Goal: Transaction & Acquisition: Purchase product/service

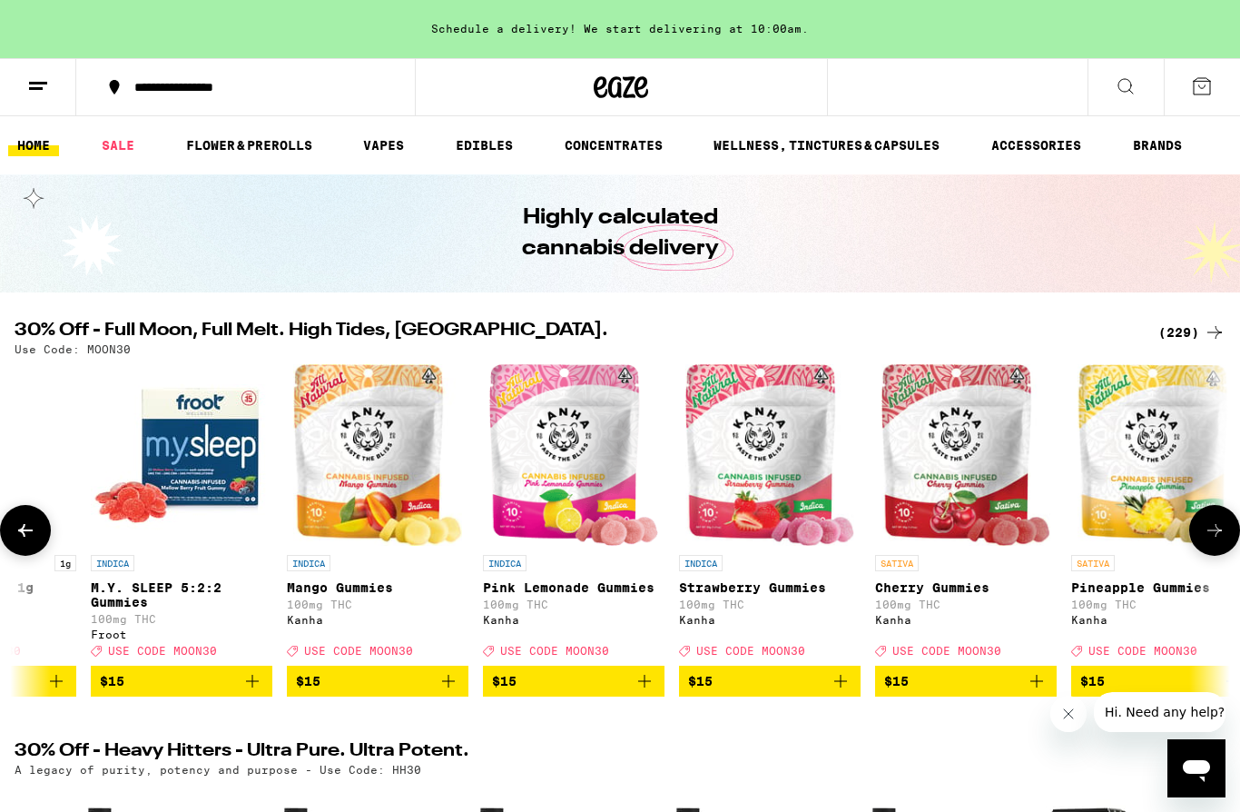
scroll to position [0, 13103]
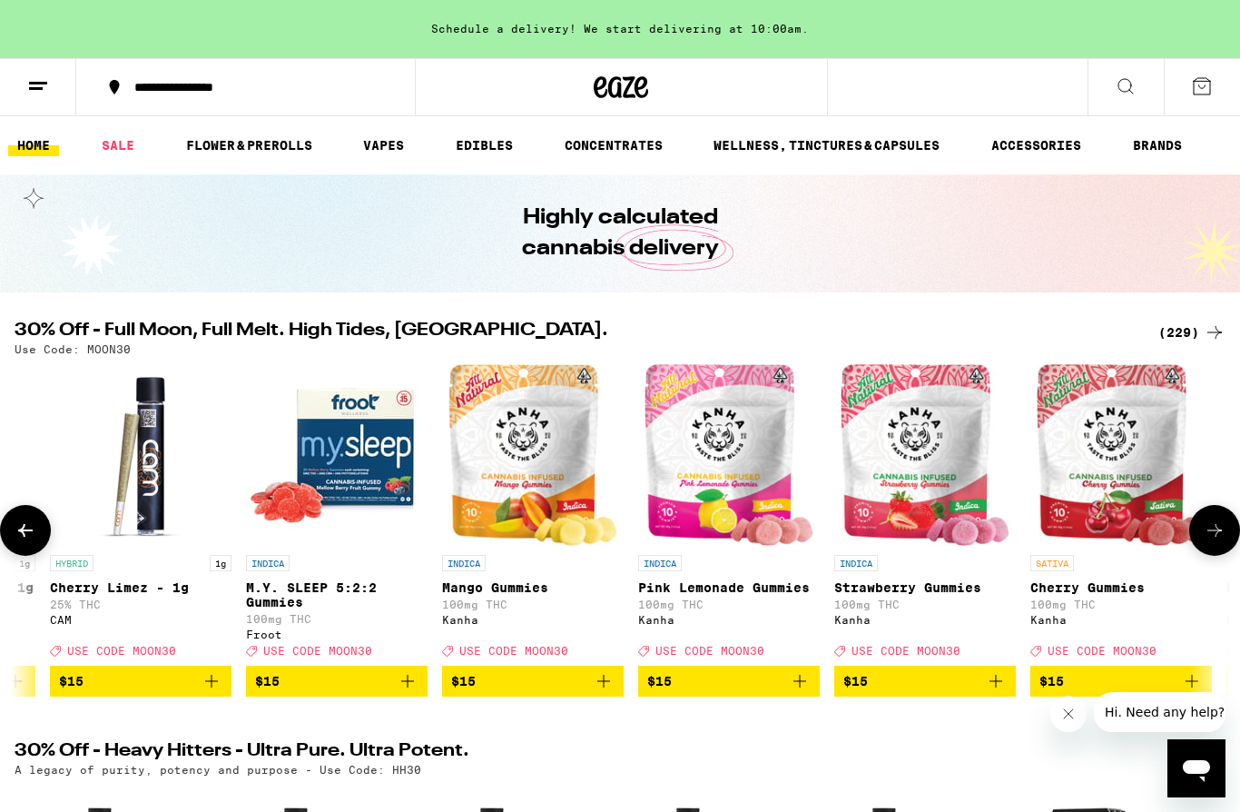
click at [807, 692] on icon "Add to bag" at bounding box center [800, 681] width 22 height 22
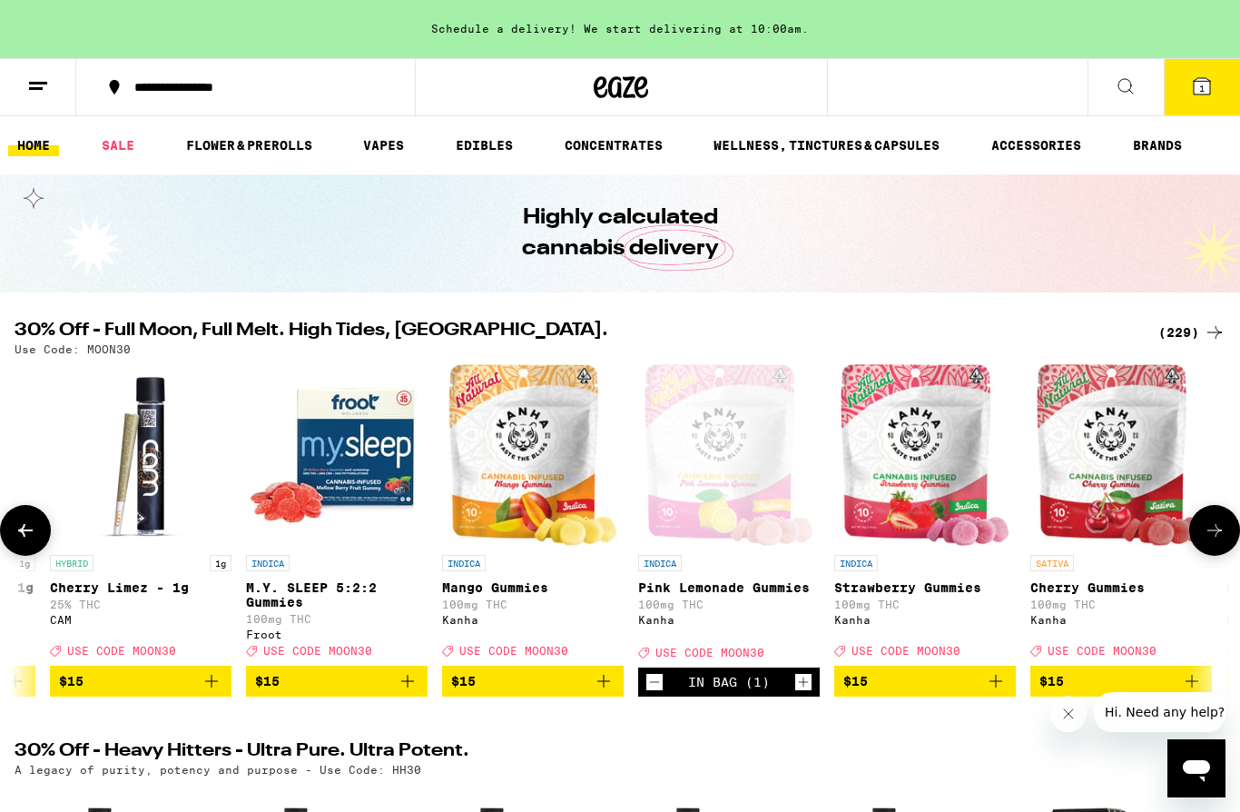
click at [658, 693] on icon "Decrement" at bounding box center [654, 682] width 16 height 22
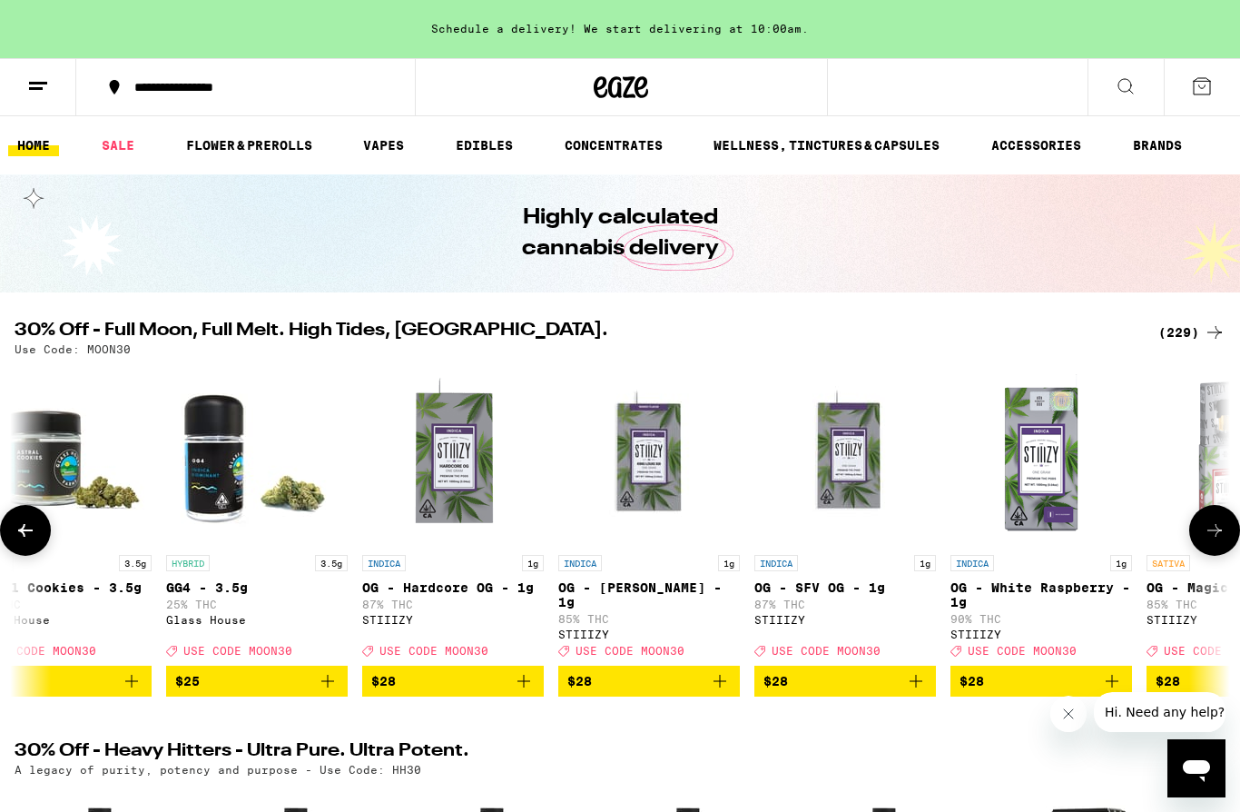
scroll to position [0, 29660]
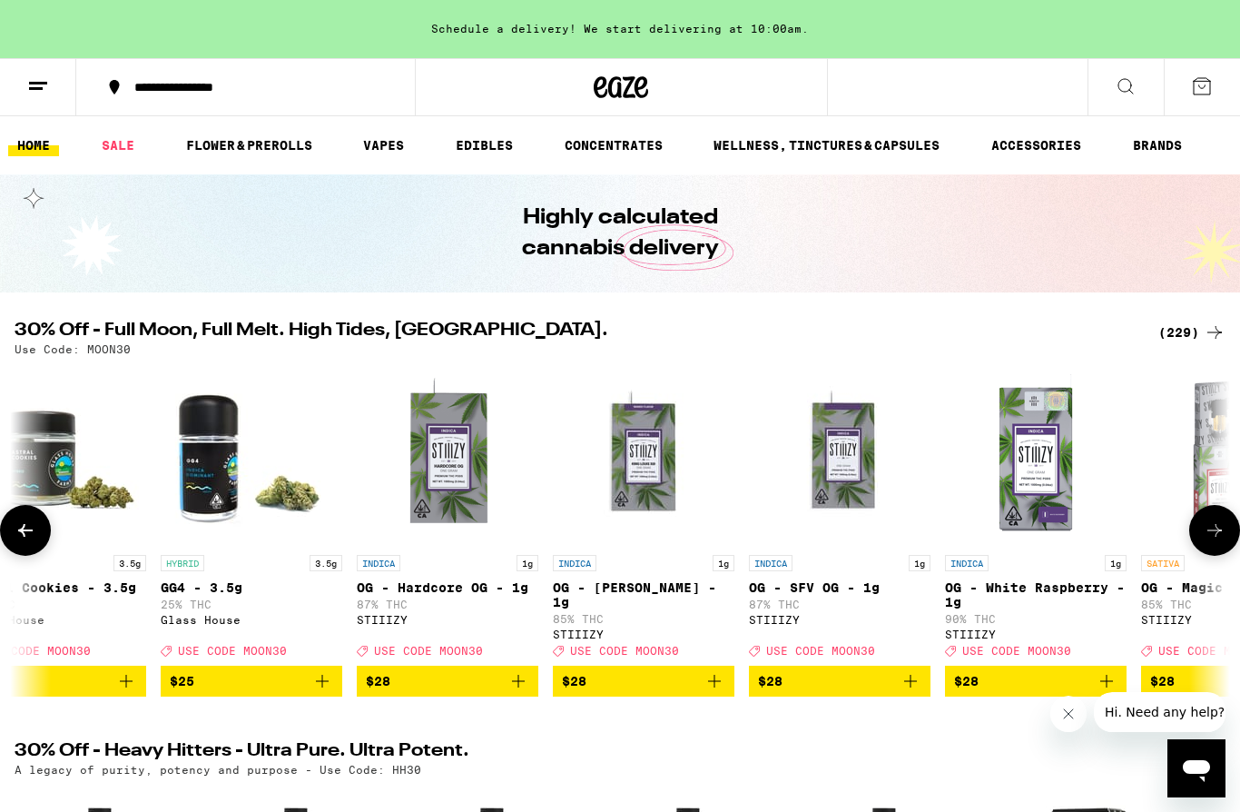
click at [517, 692] on icon "Add to bag" at bounding box center [518, 681] width 22 height 22
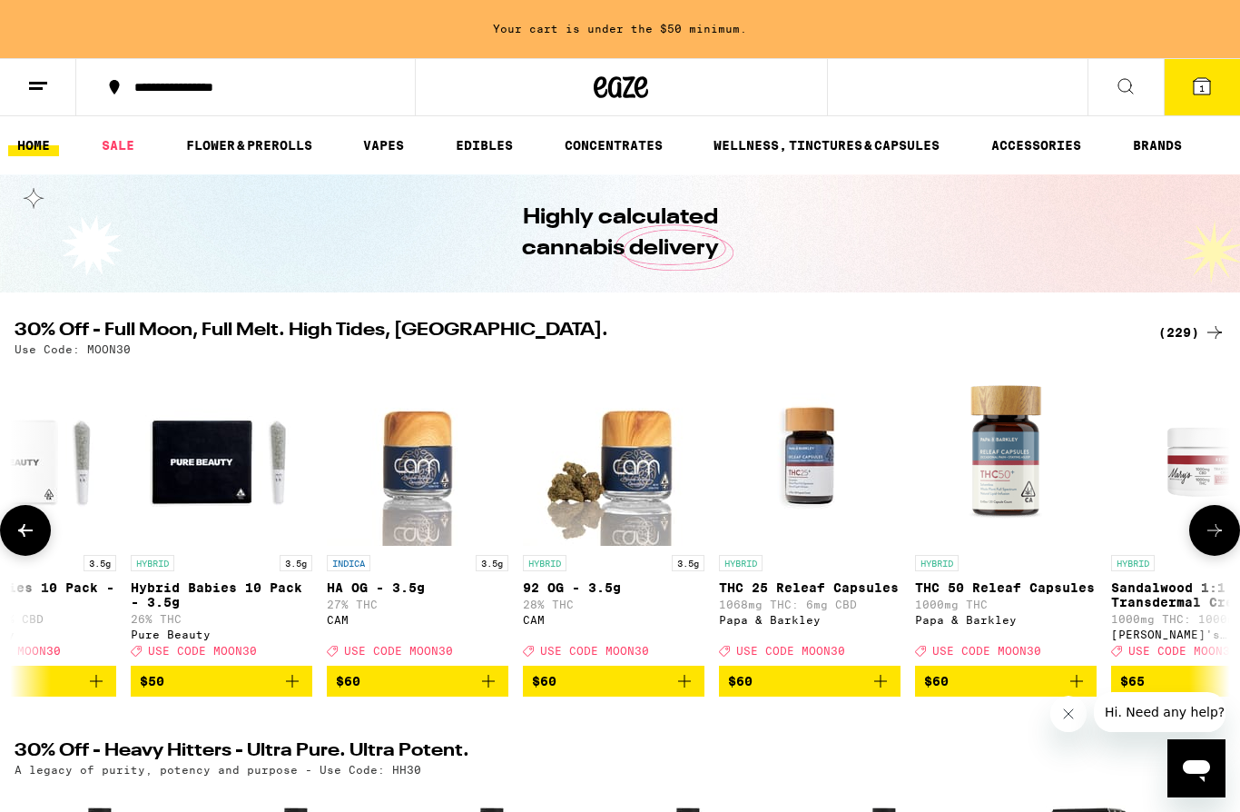
scroll to position [0, 40870]
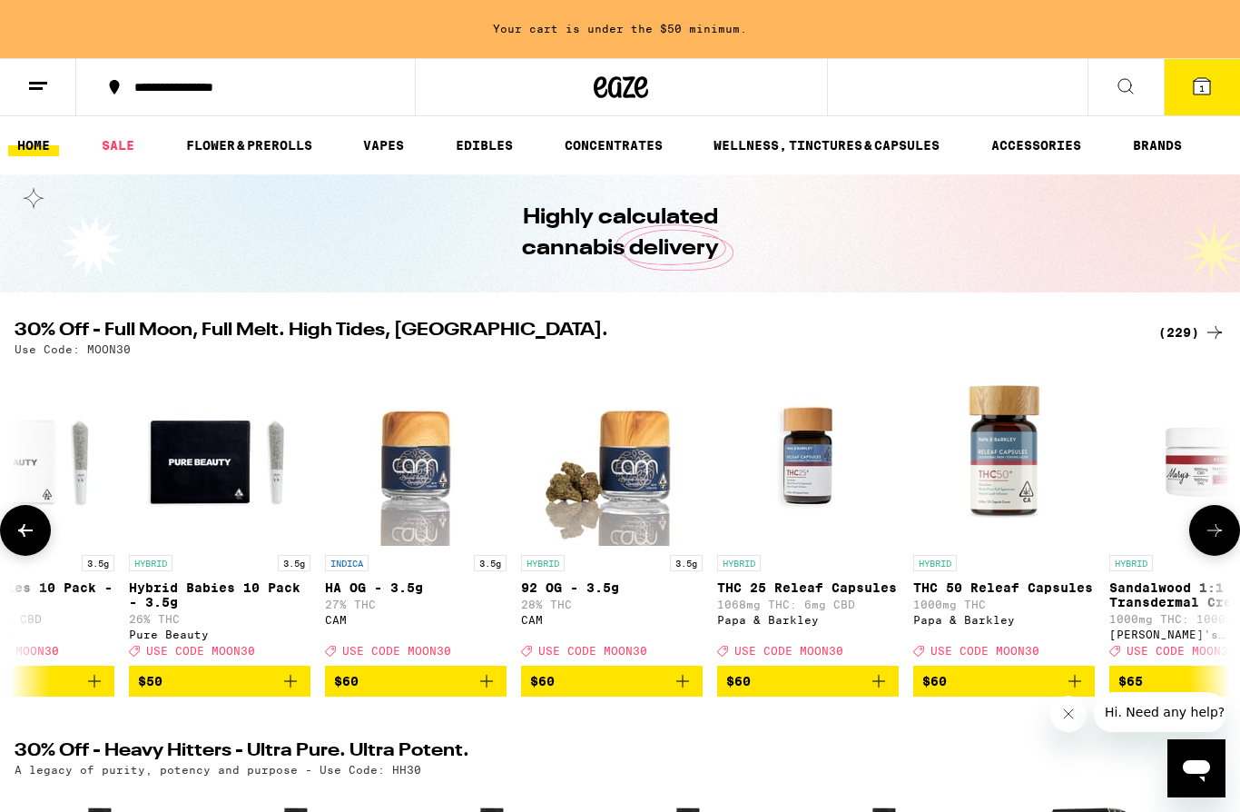
click at [695, 696] on button "$60" at bounding box center [612, 680] width 182 height 31
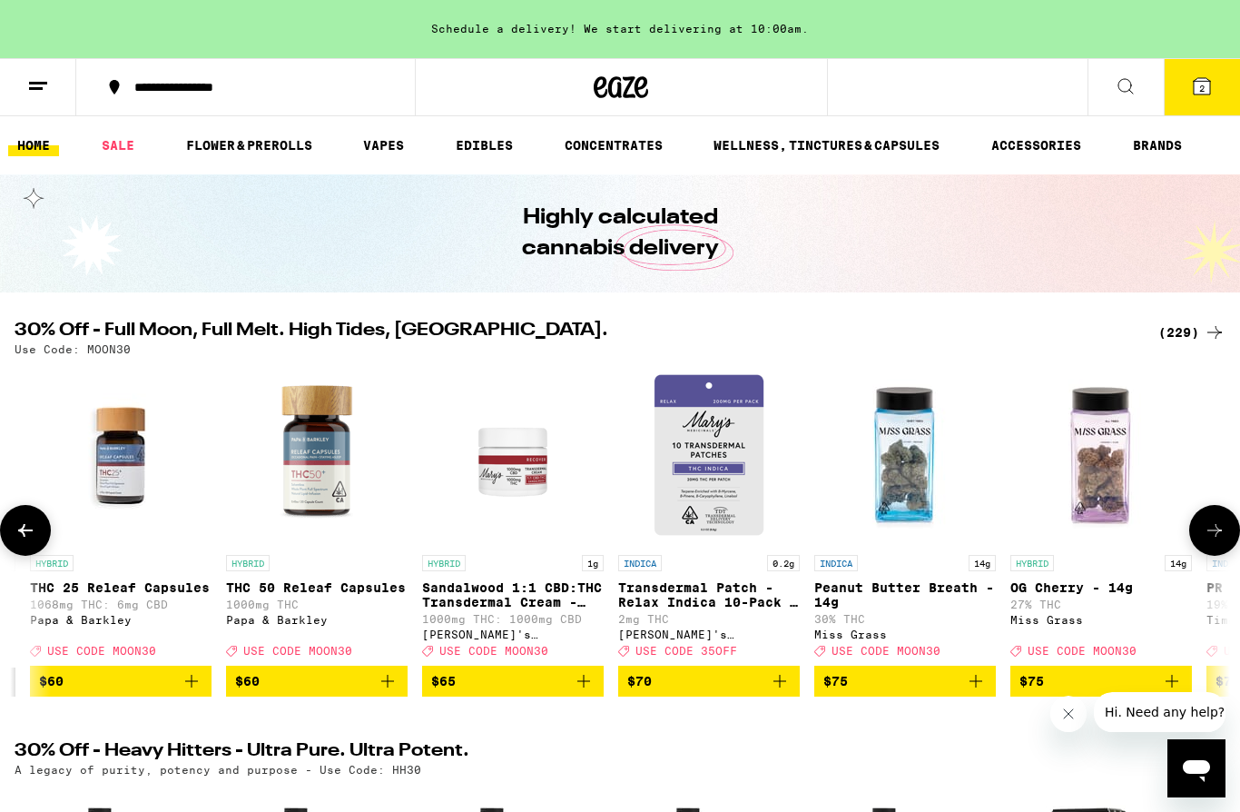
scroll to position [0, 41558]
click at [976, 692] on icon "Add to bag" at bounding box center [975, 681] width 22 height 22
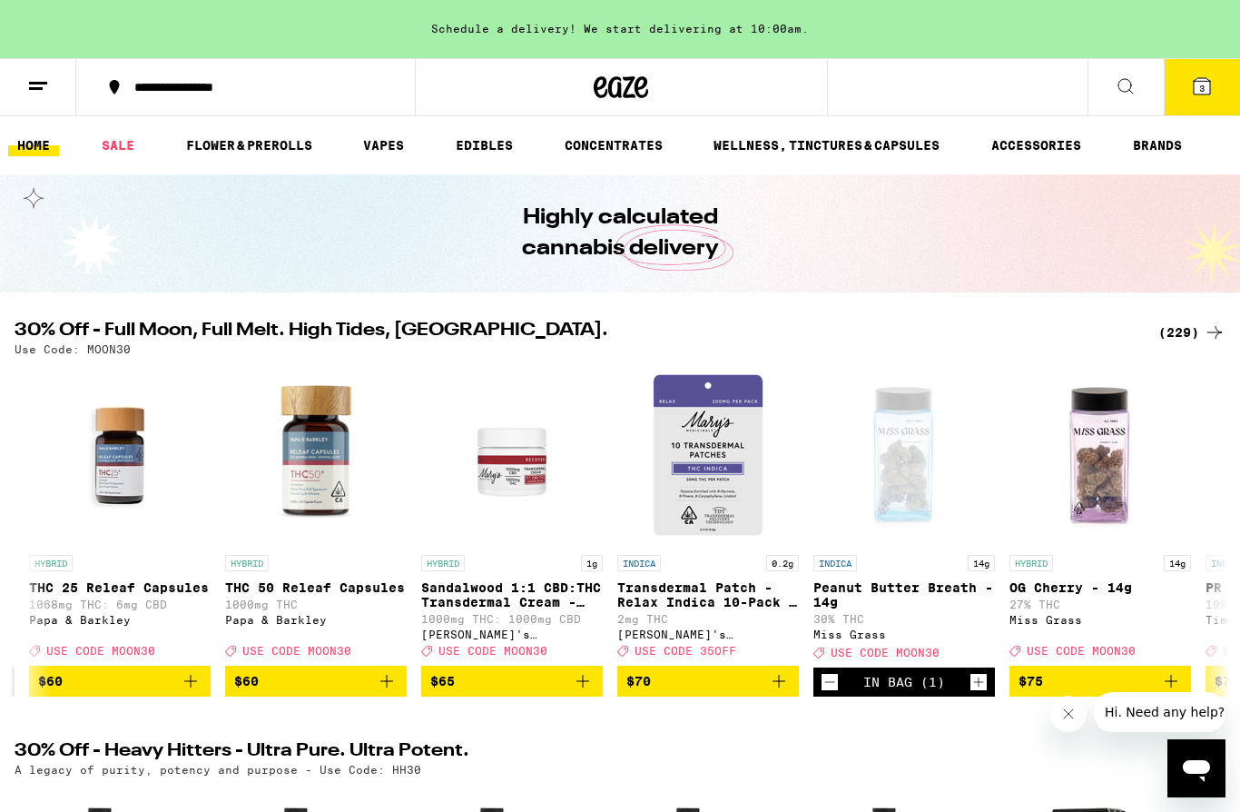
click at [1202, 79] on icon at bounding box center [1202, 86] width 16 height 16
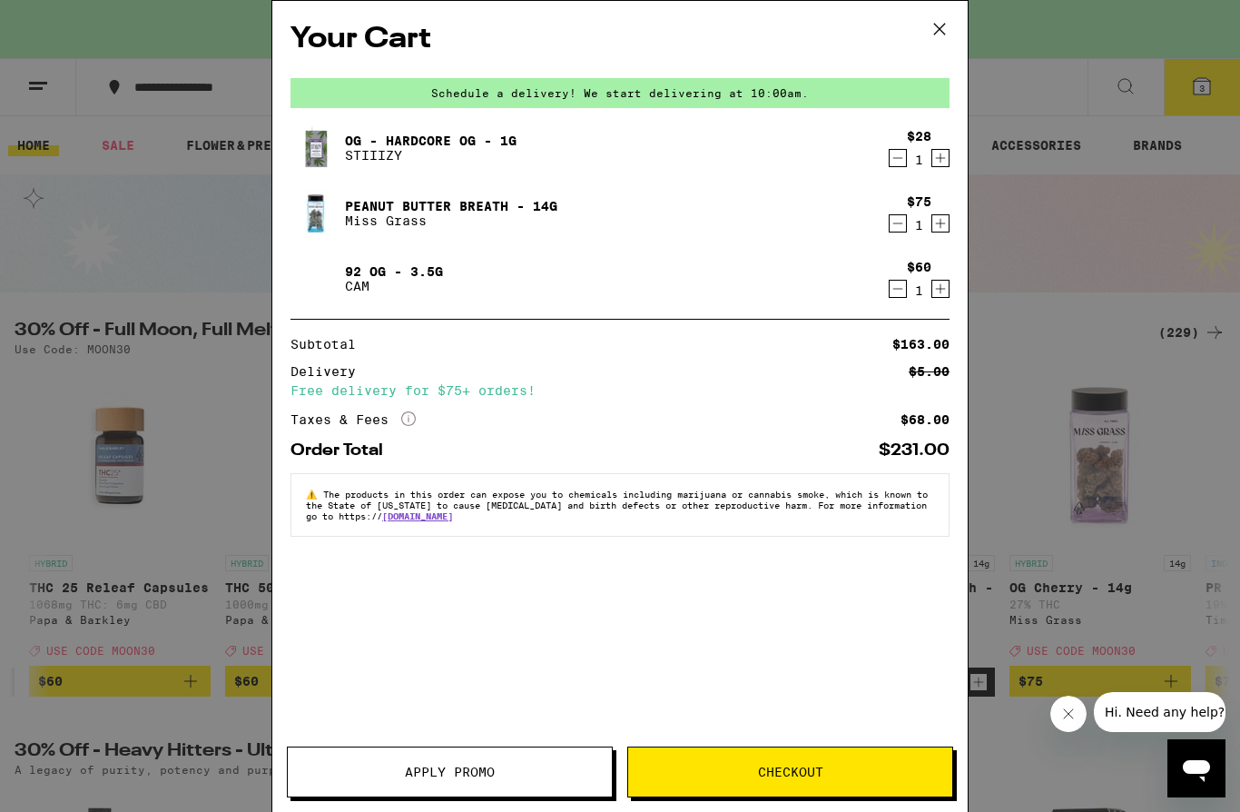
click at [453, 771] on span "Apply Promo" at bounding box center [450, 771] width 90 height 13
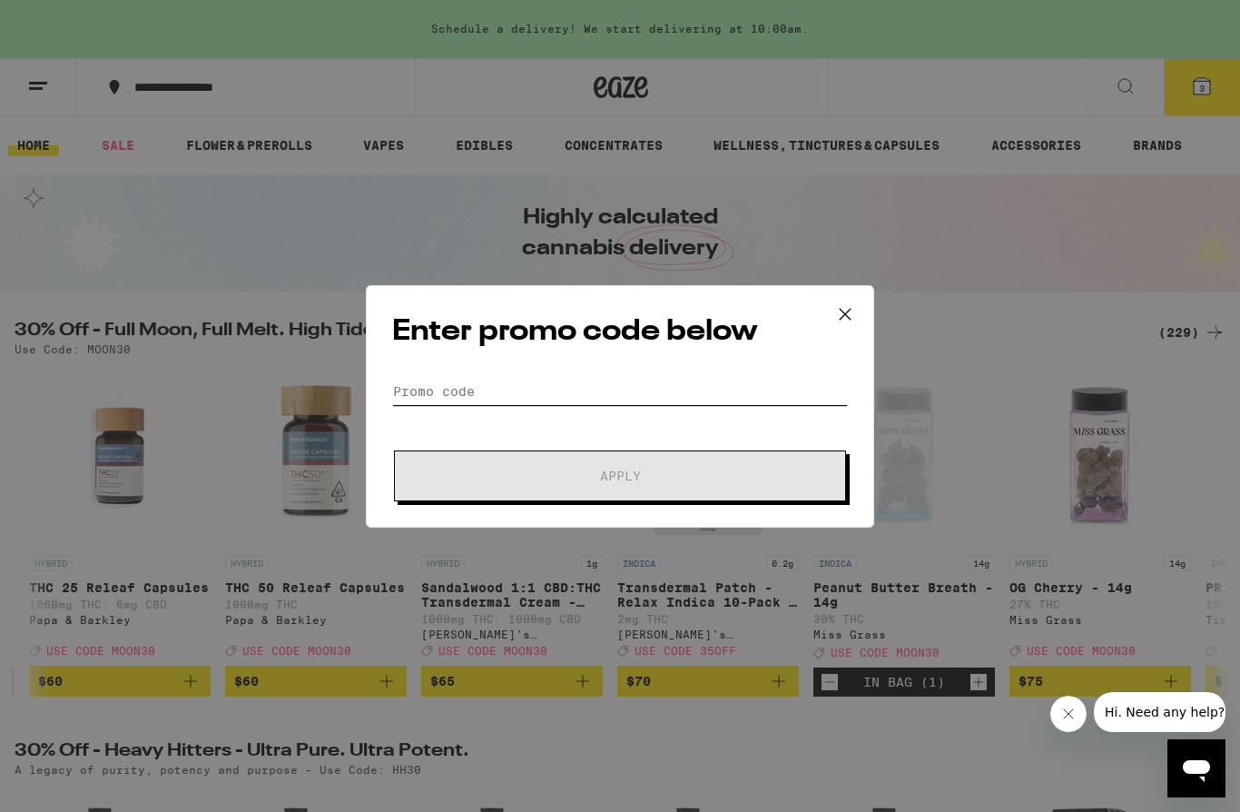
click at [663, 392] on input "Promo Code" at bounding box center [620, 391] width 456 height 27
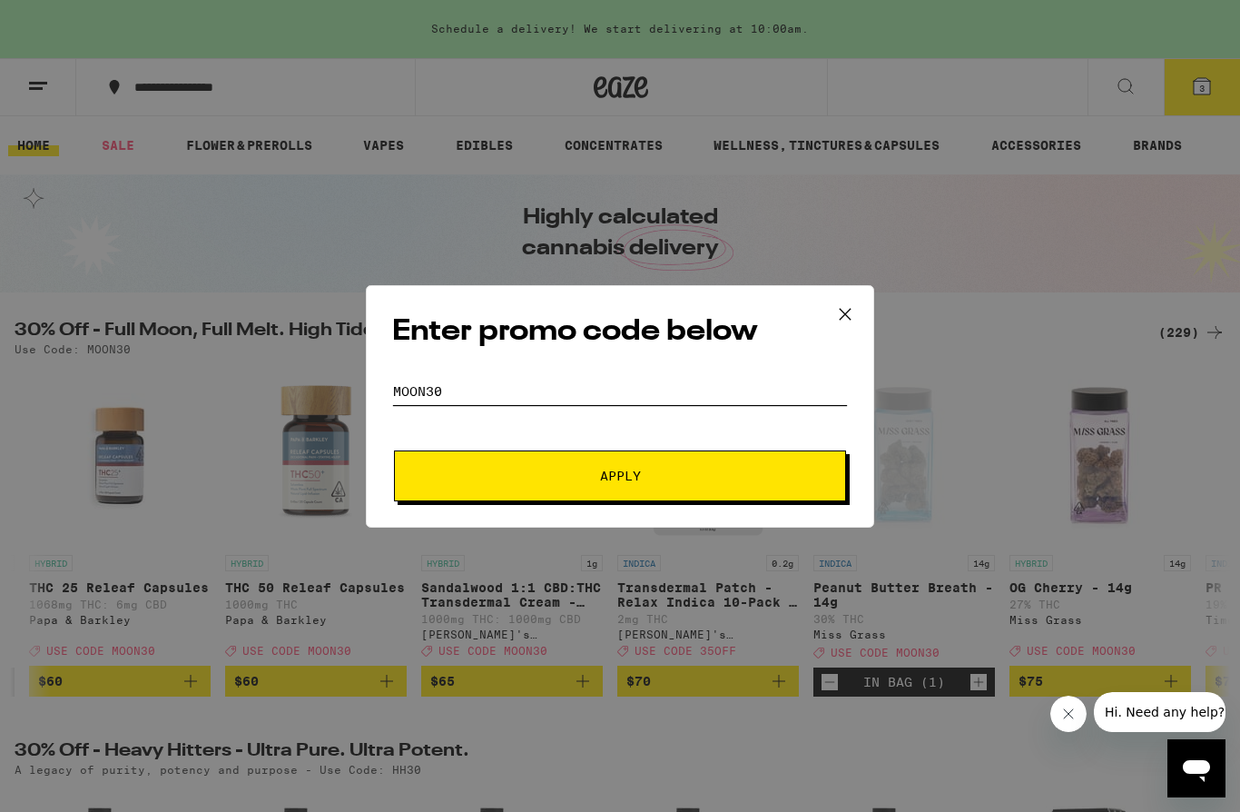
type input "MOON30"
click at [721, 487] on button "Apply" at bounding box center [620, 475] width 452 height 51
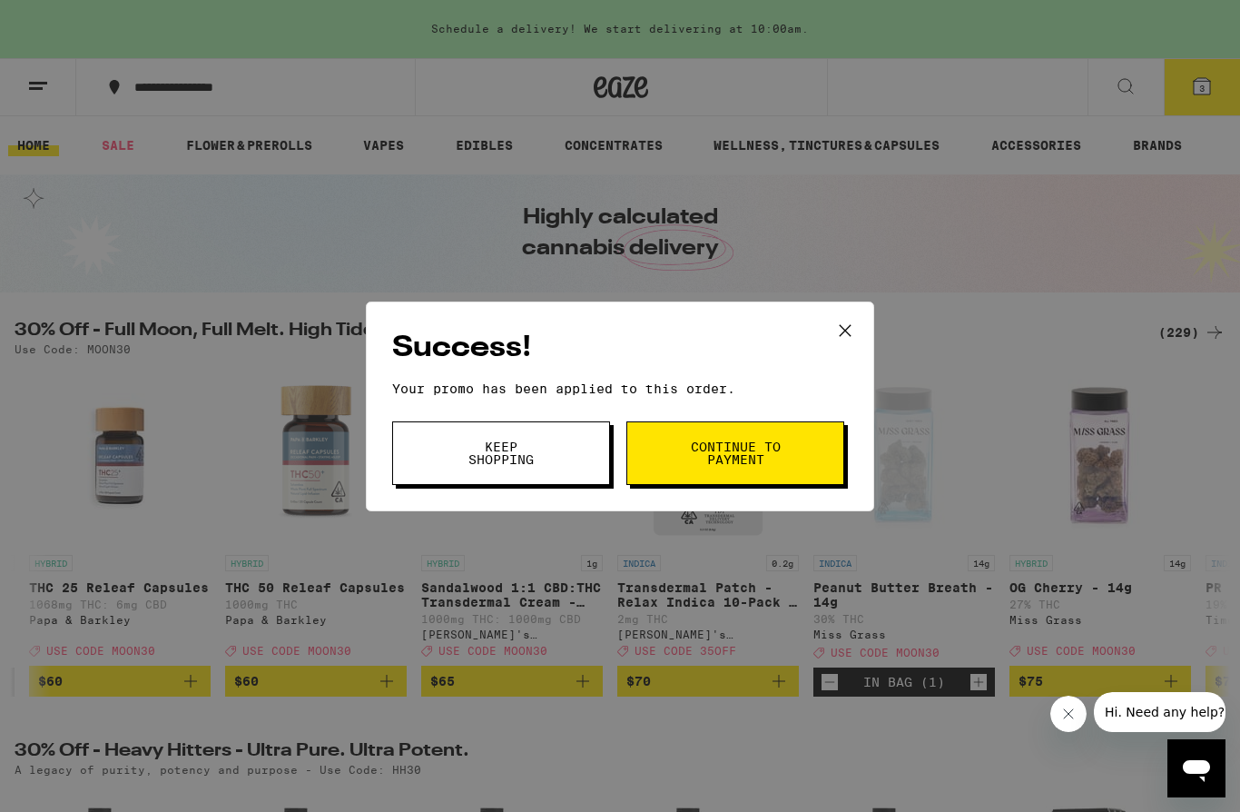
click at [760, 458] on span "Continue to payment" at bounding box center [735, 452] width 93 height 25
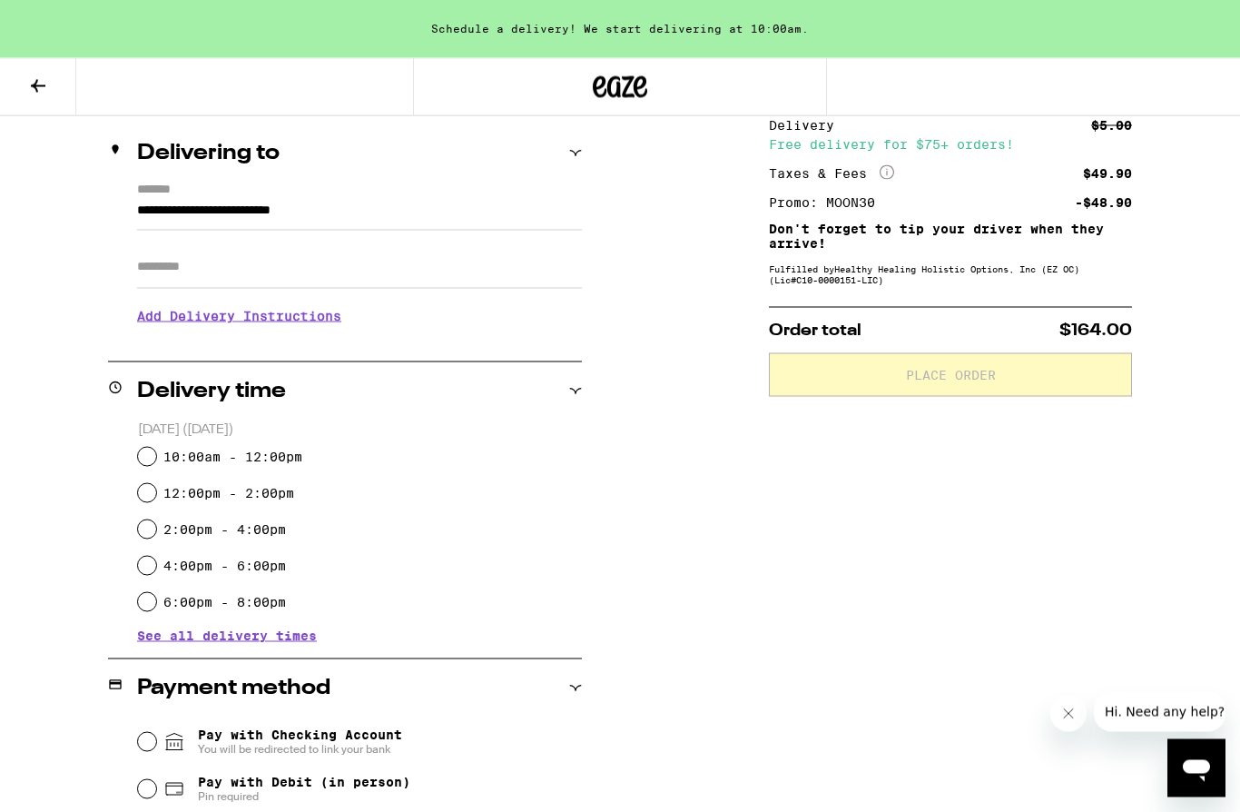
scroll to position [173, 0]
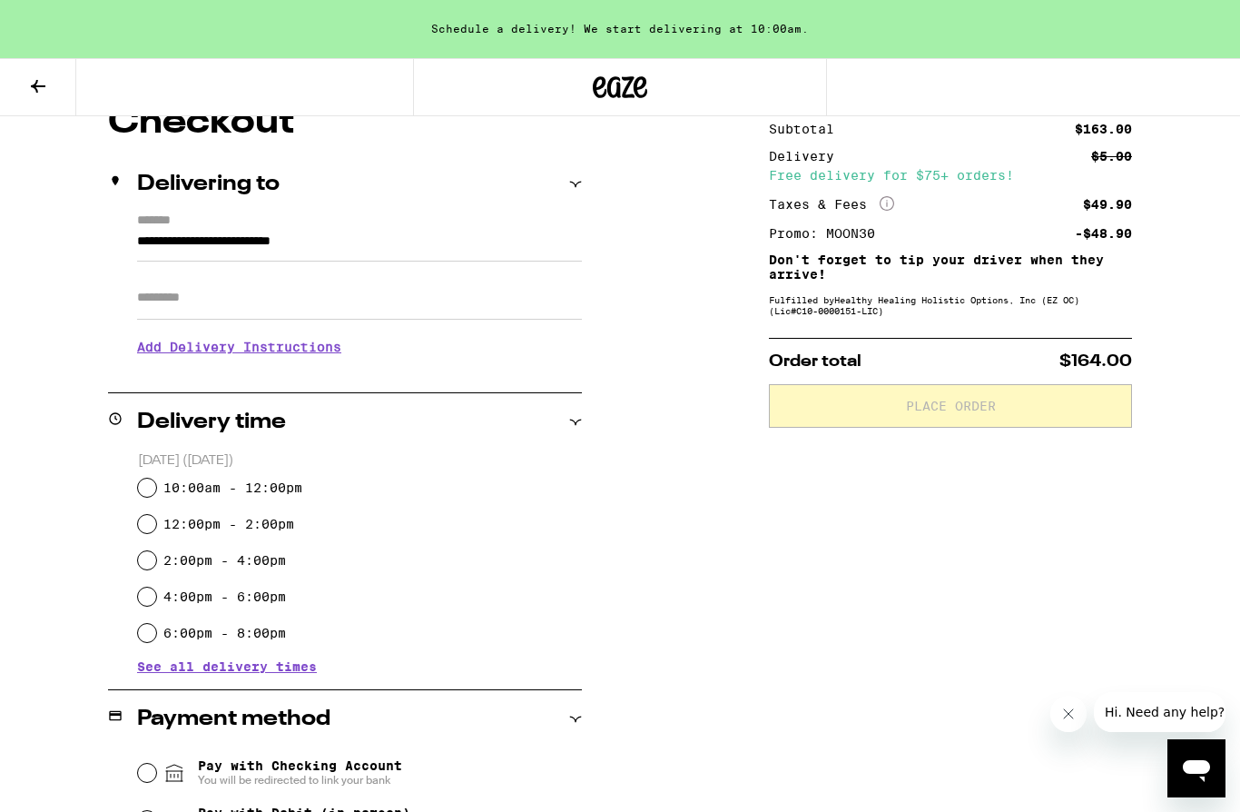
click at [51, 95] on button at bounding box center [38, 87] width 76 height 57
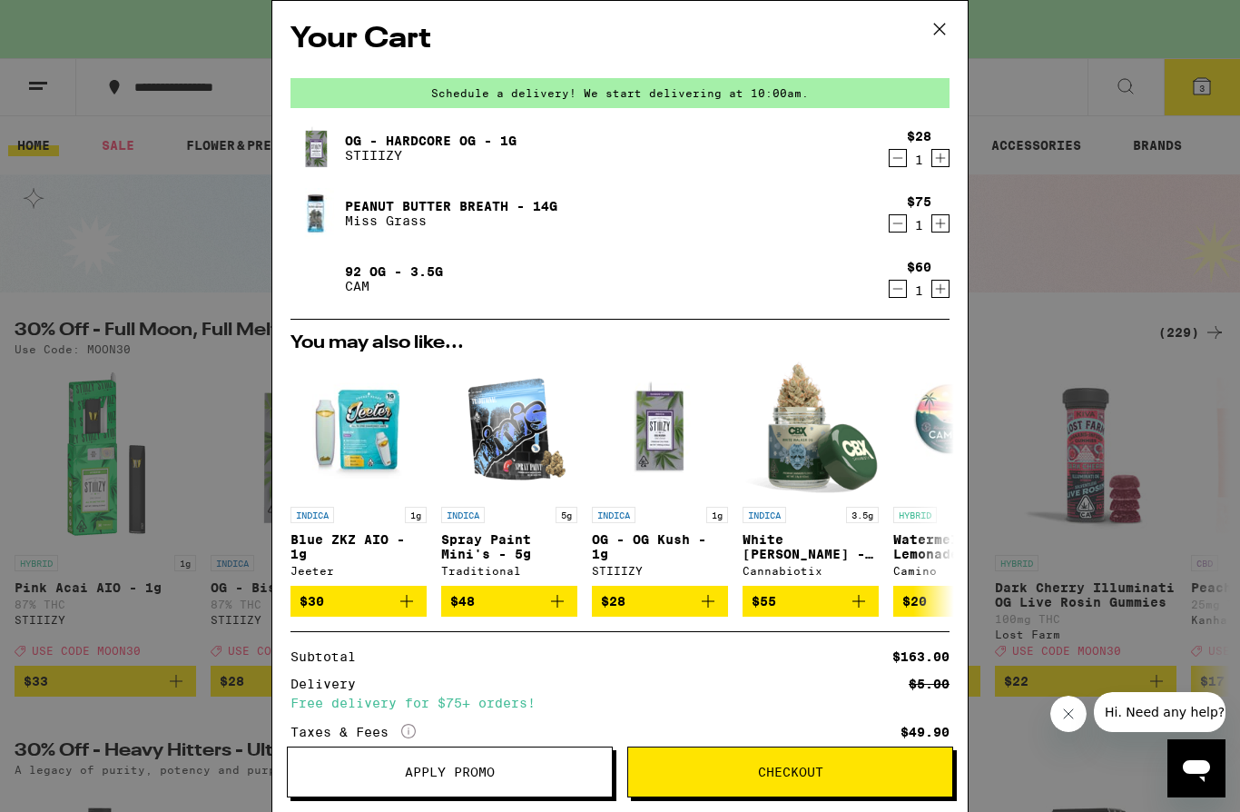
click at [899, 223] on icon "Decrement" at bounding box center [898, 223] width 10 height 0
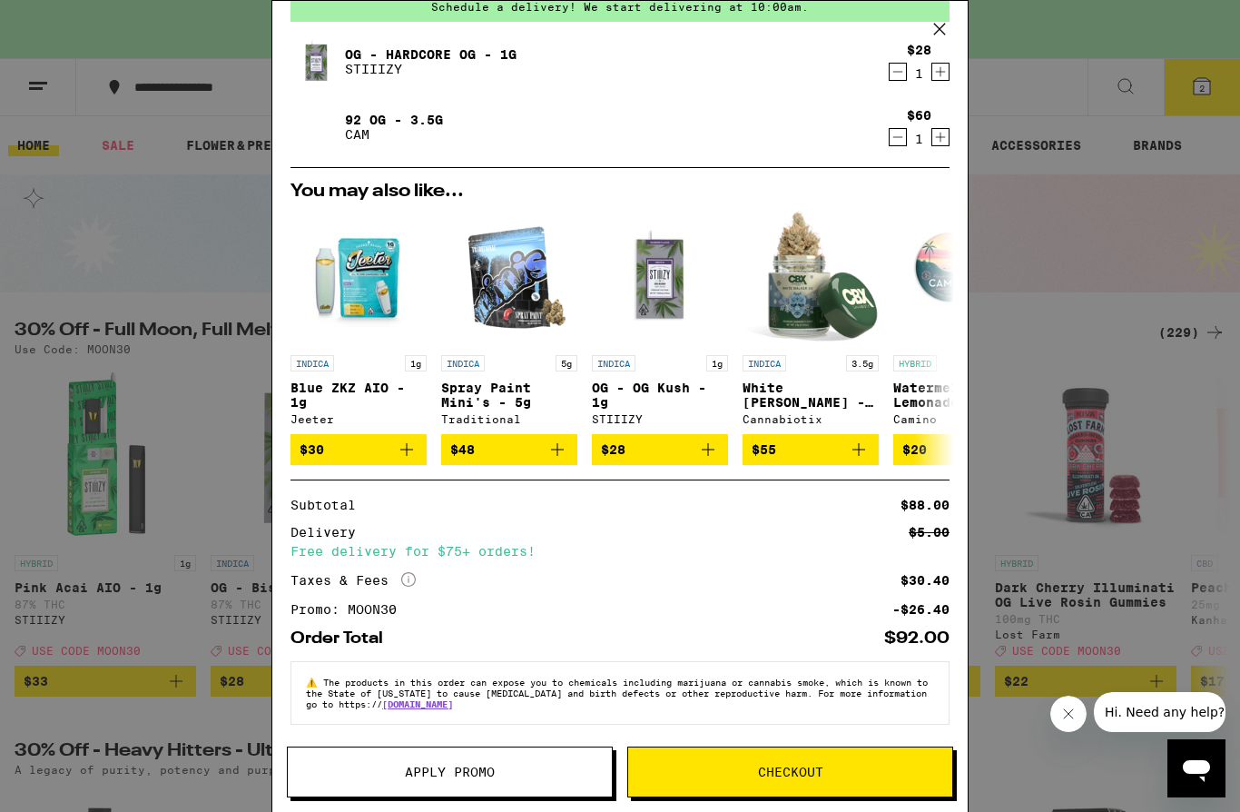
scroll to position [105, 0]
click at [936, 27] on icon at bounding box center [939, 28] width 27 height 27
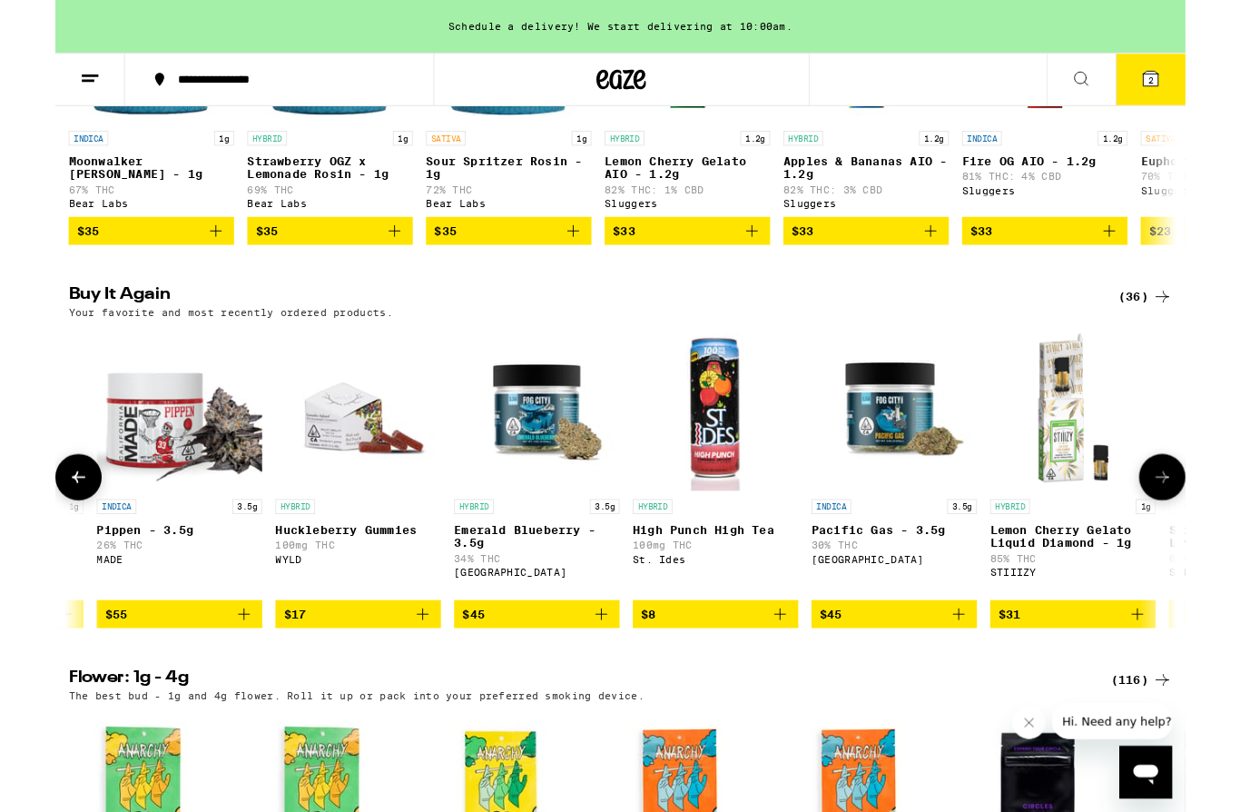
scroll to position [0, 3893]
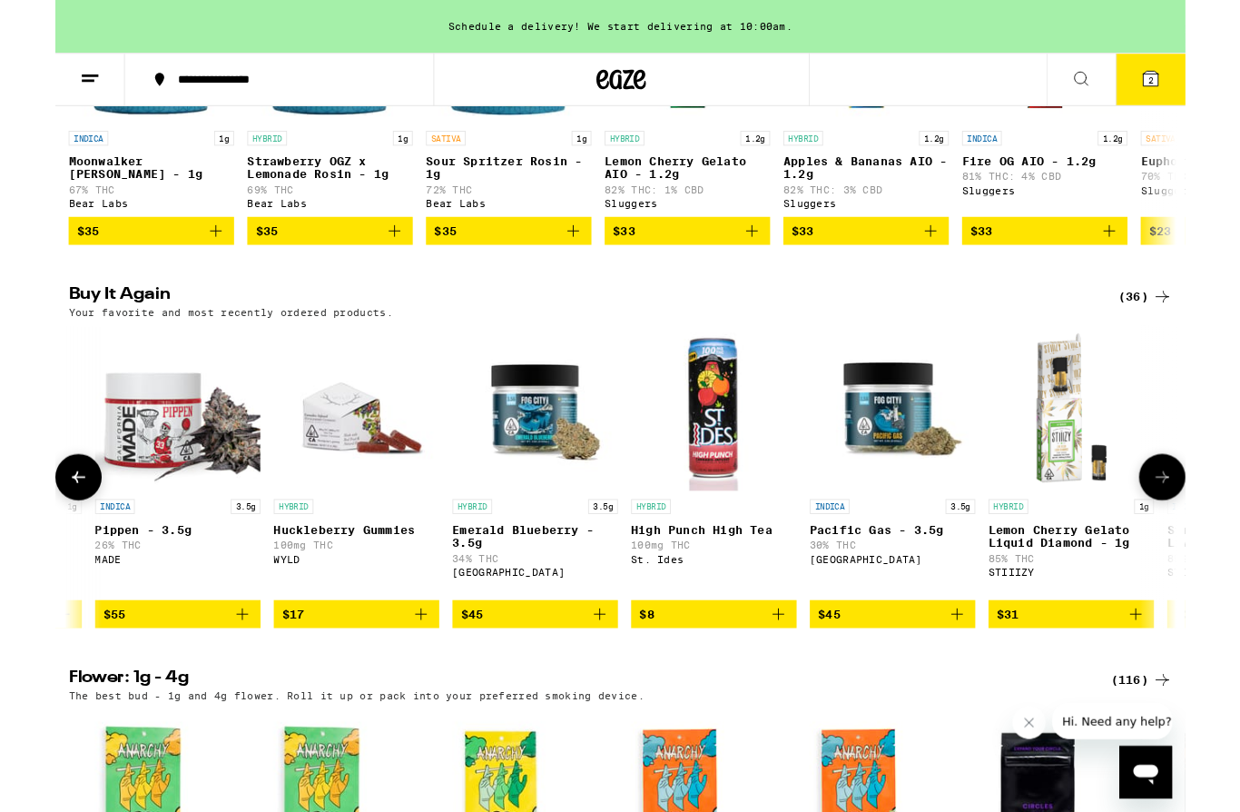
click at [794, 685] on icon "Add to bag" at bounding box center [794, 674] width 22 height 22
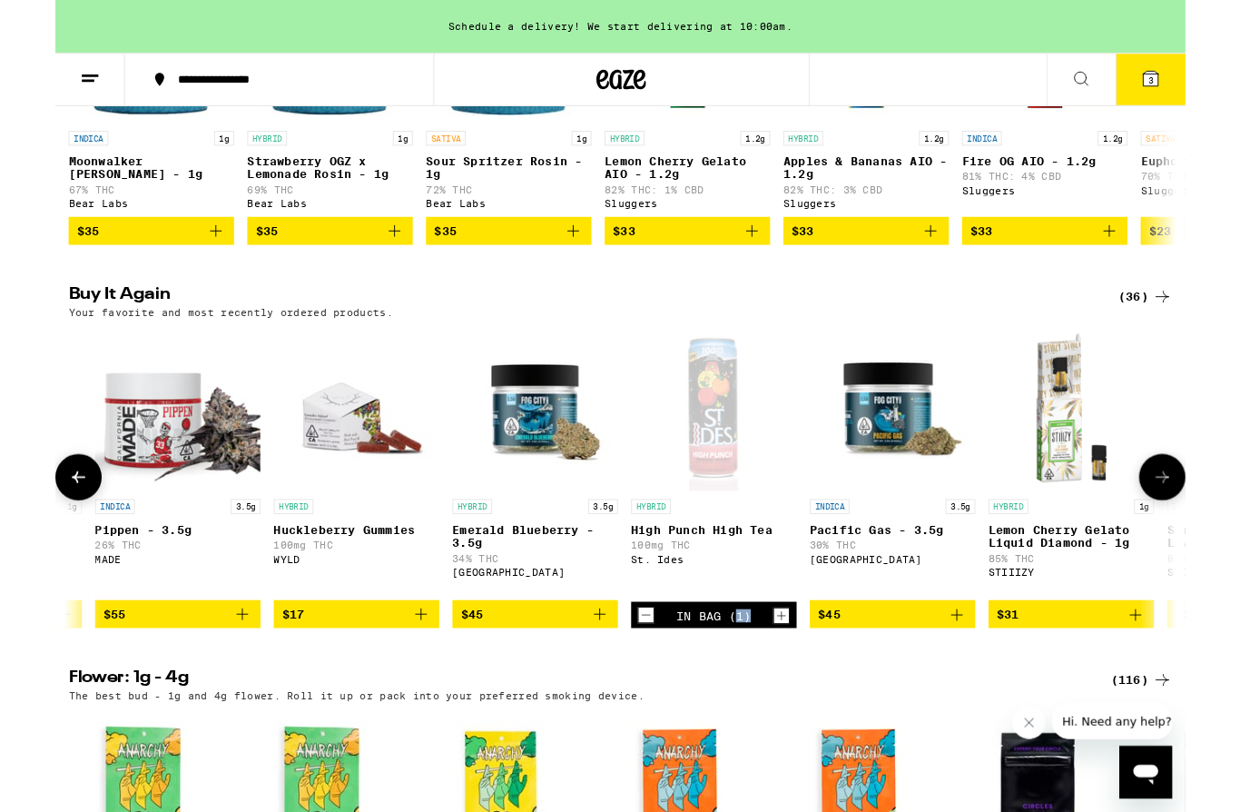
click at [794, 685] on icon "Increment" at bounding box center [797, 675] width 16 height 22
click at [1199, 85] on span "4" at bounding box center [1201, 88] width 5 height 11
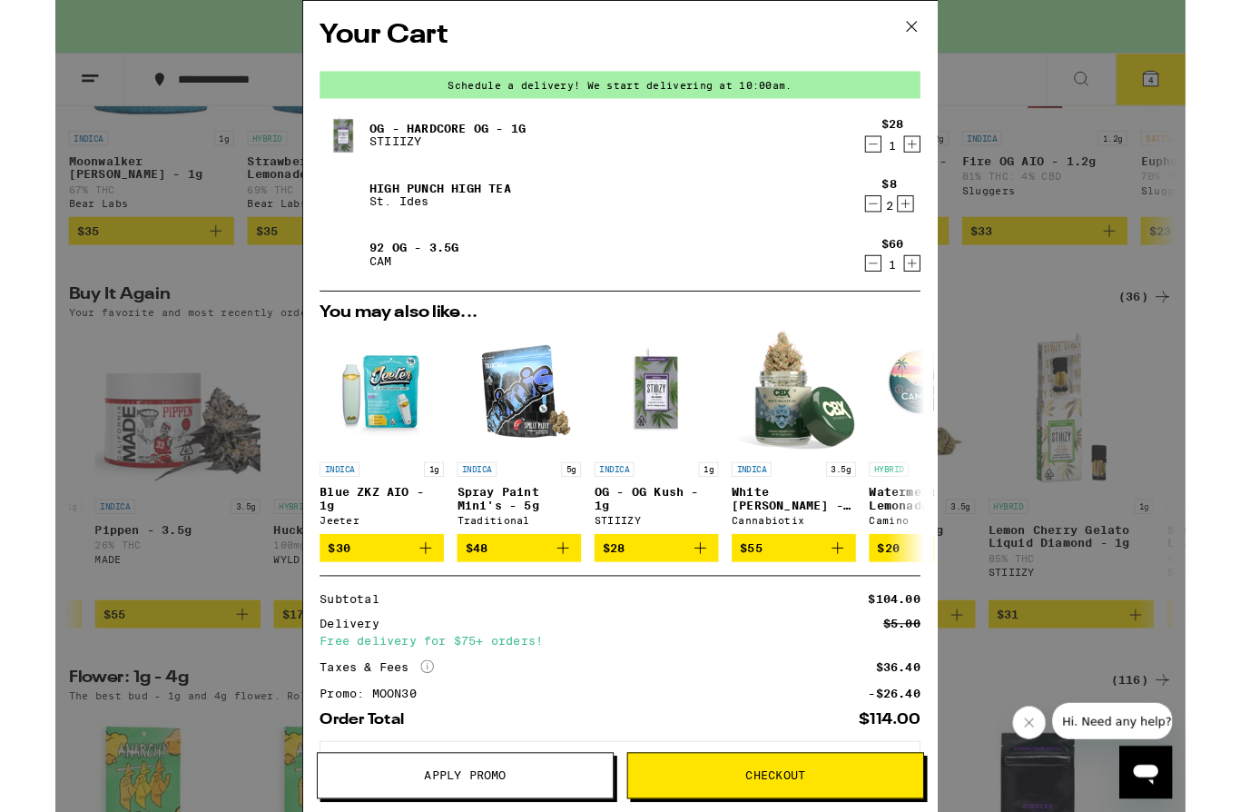
click at [898, 156] on icon "Decrement" at bounding box center [898, 158] width 16 height 22
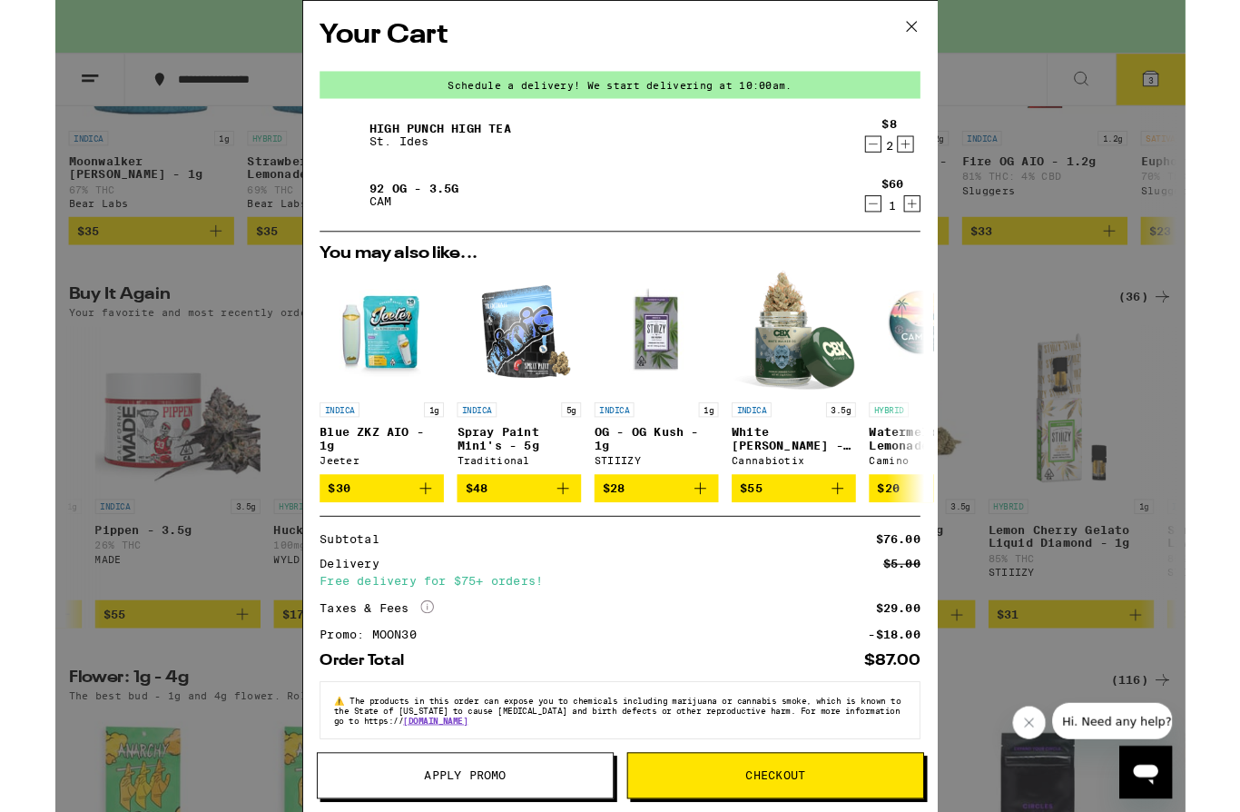
click at [929, 160] on icon "Increment" at bounding box center [933, 158] width 16 height 22
click at [935, 33] on icon at bounding box center [939, 28] width 27 height 27
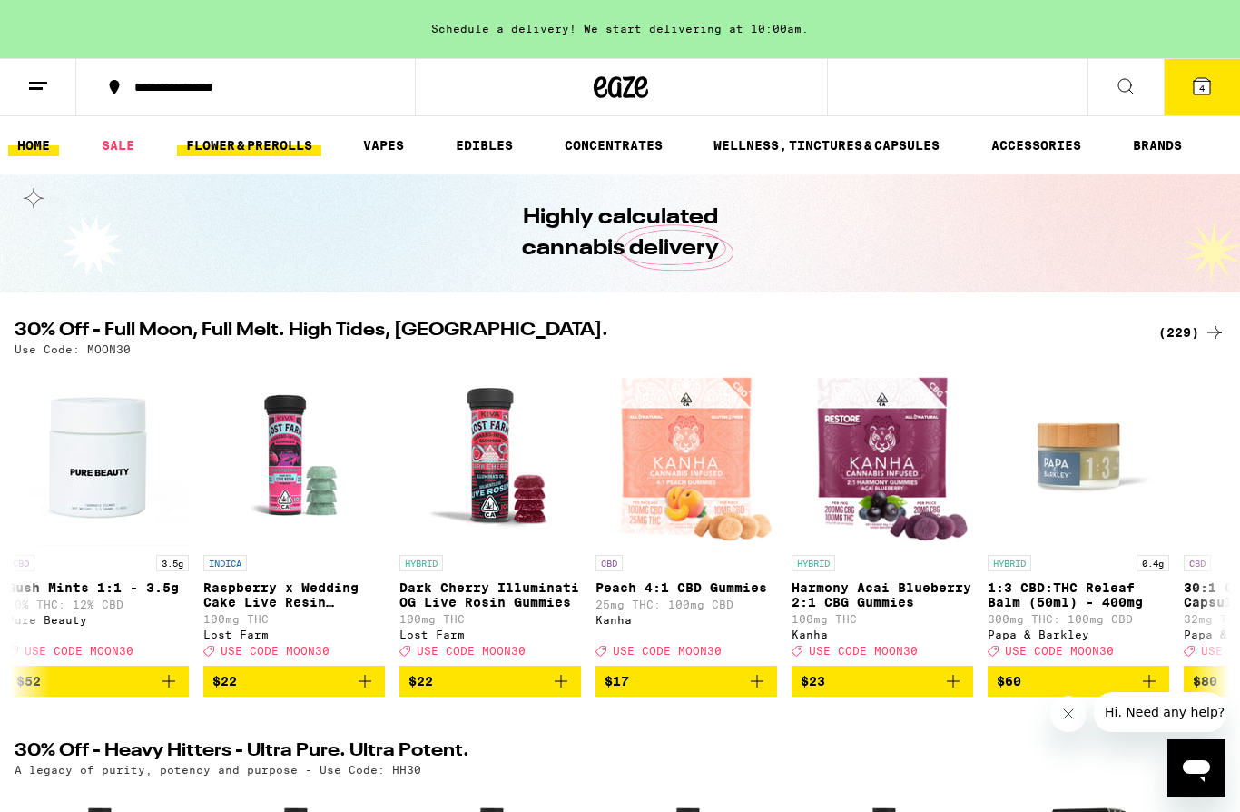
click at [236, 137] on link "FLOWER & PREROLLS" at bounding box center [249, 145] width 144 height 22
click at [232, 150] on link "FLOWER & PREROLLS" at bounding box center [249, 145] width 144 height 22
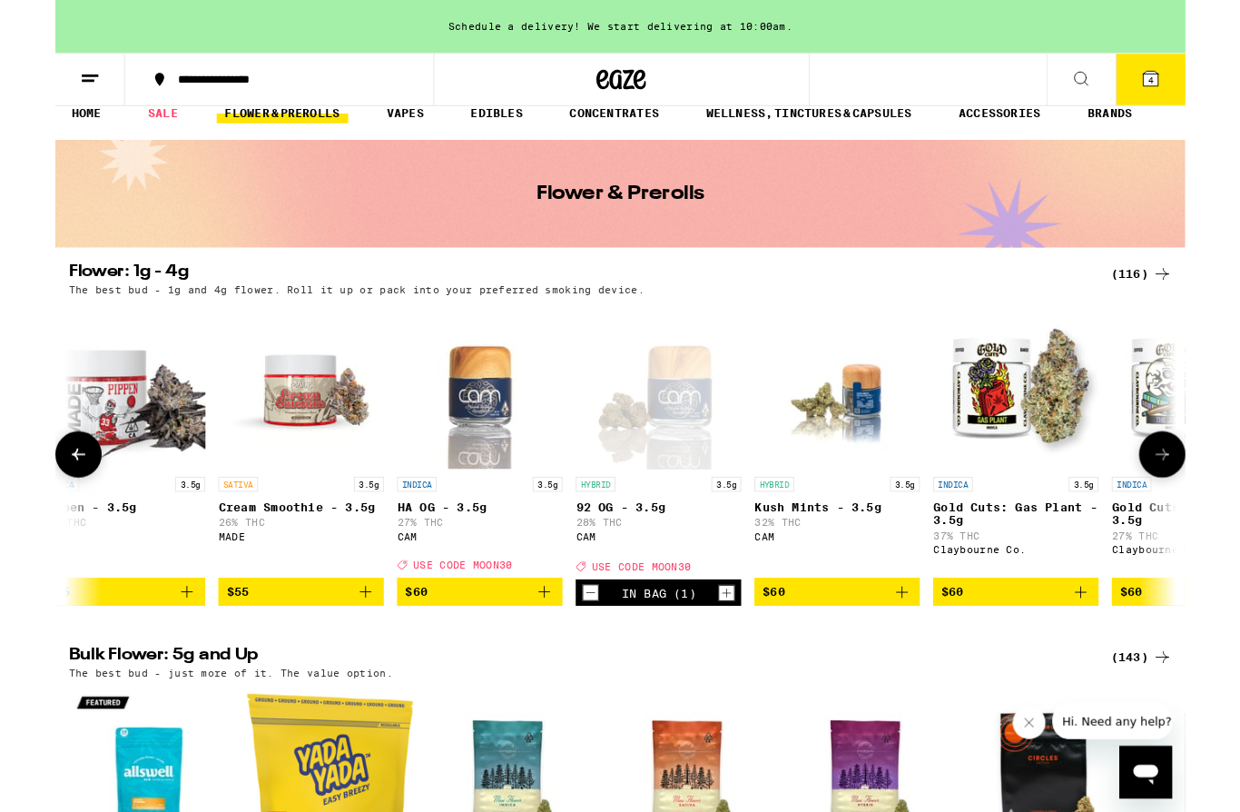
scroll to position [0, 20796]
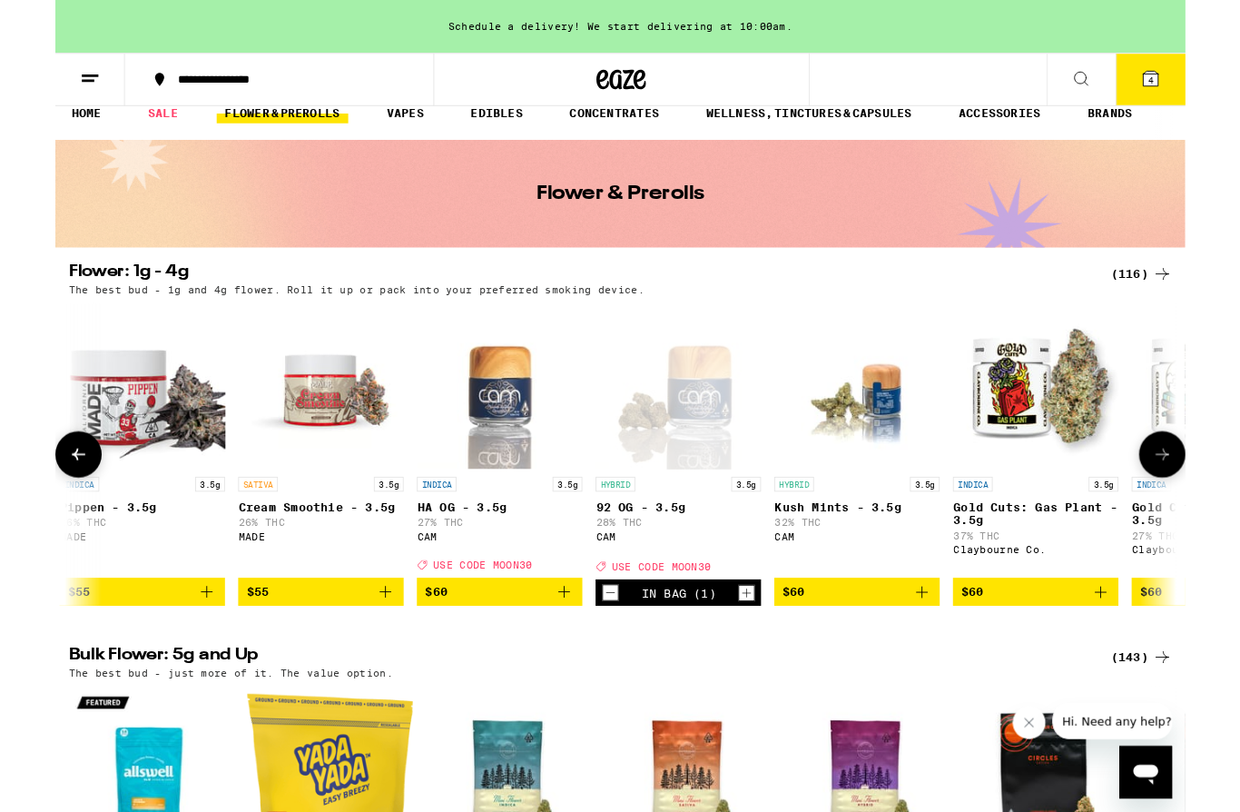
click at [561, 660] on icon "Add to bag" at bounding box center [558, 649] width 22 height 22
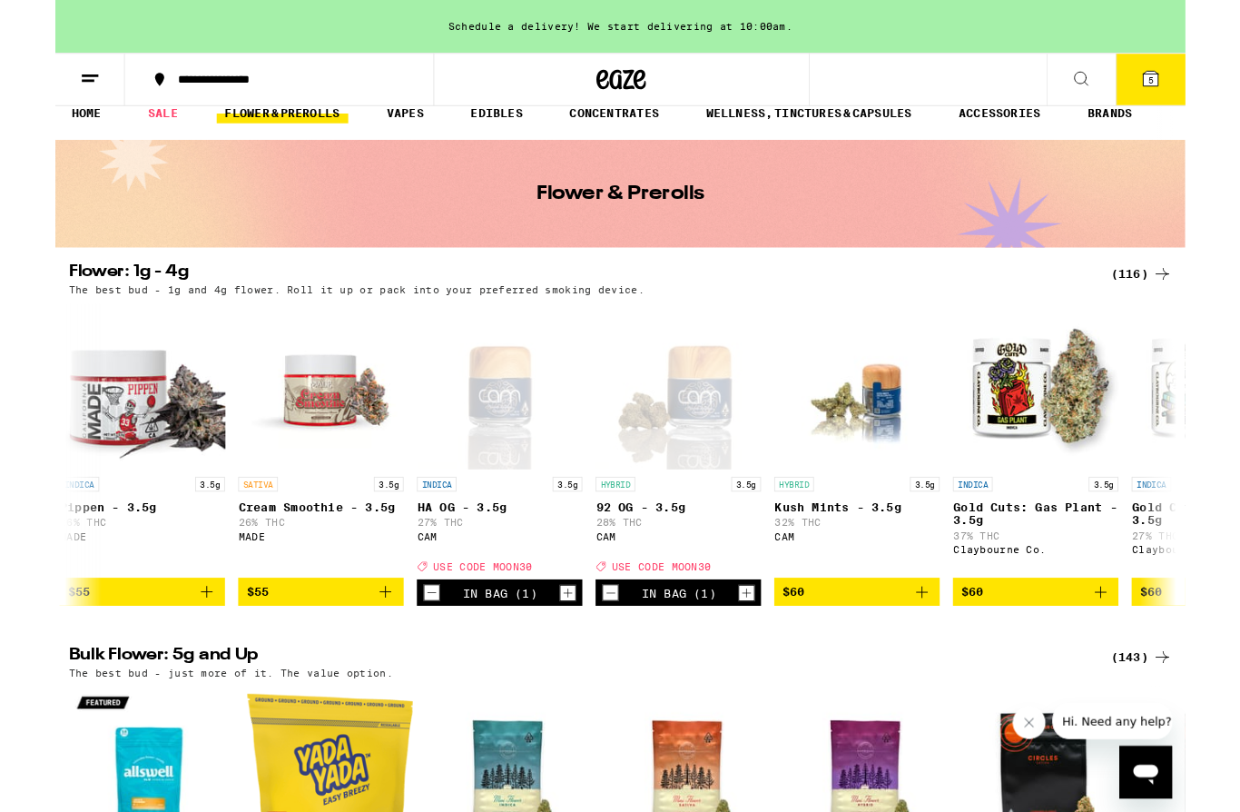
click at [1198, 96] on icon at bounding box center [1202, 86] width 22 height 22
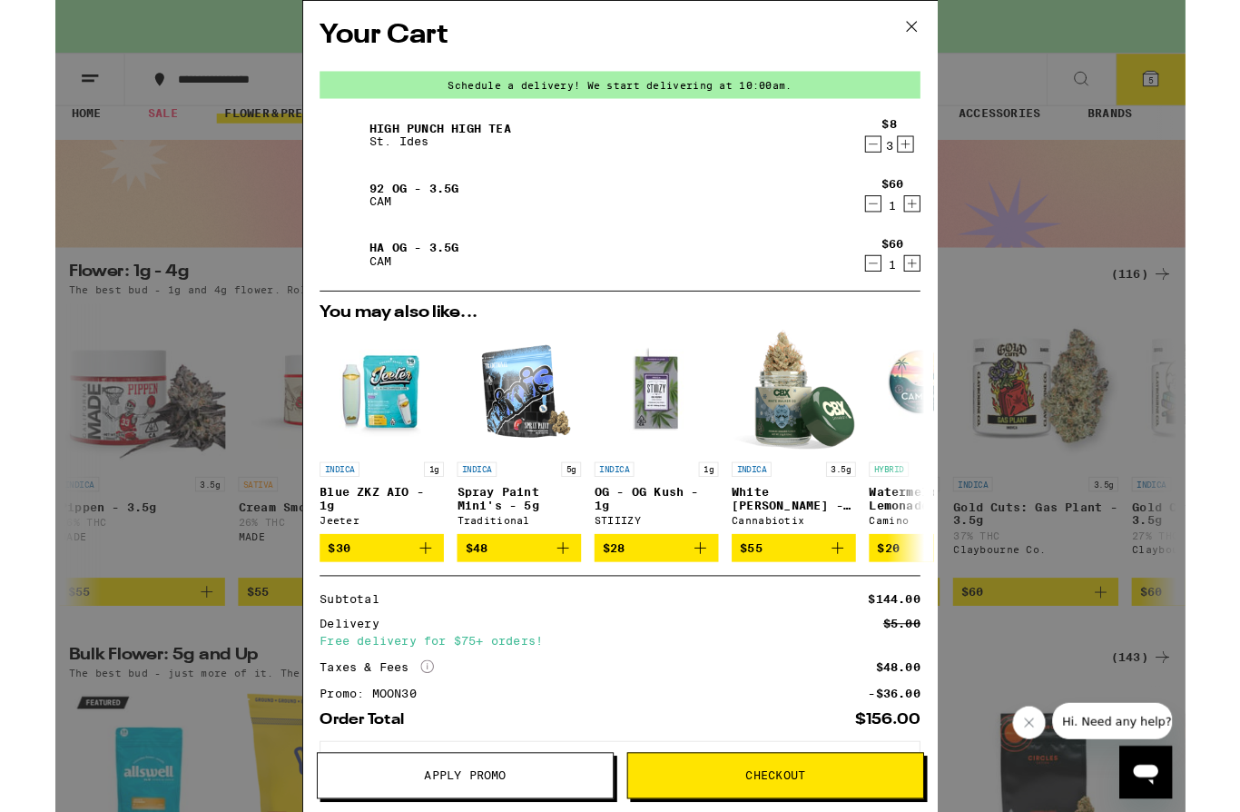
click at [897, 291] on icon "Decrement" at bounding box center [898, 289] width 16 height 22
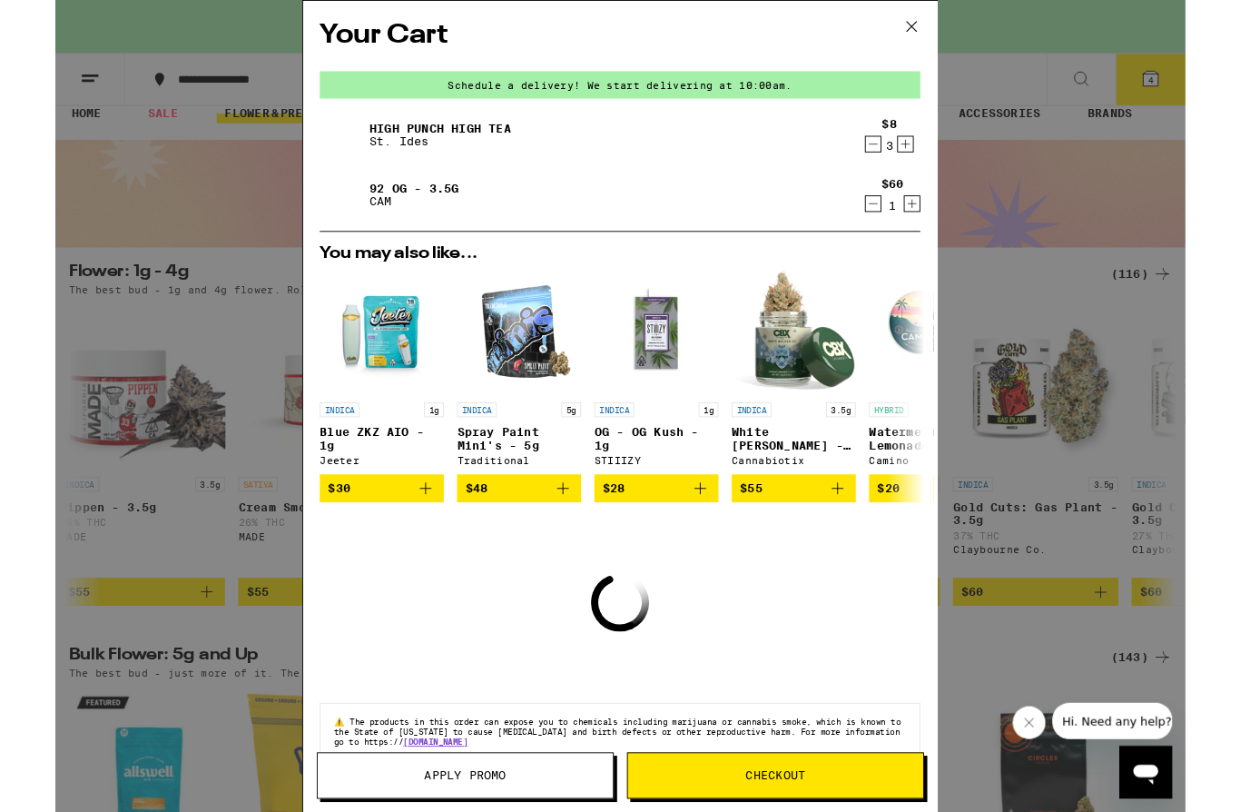
click at [150, 607] on div "Your Cart Schedule a delivery! We start delivering at 10:00am. High Punch High …" at bounding box center [620, 445] width 1240 height 891
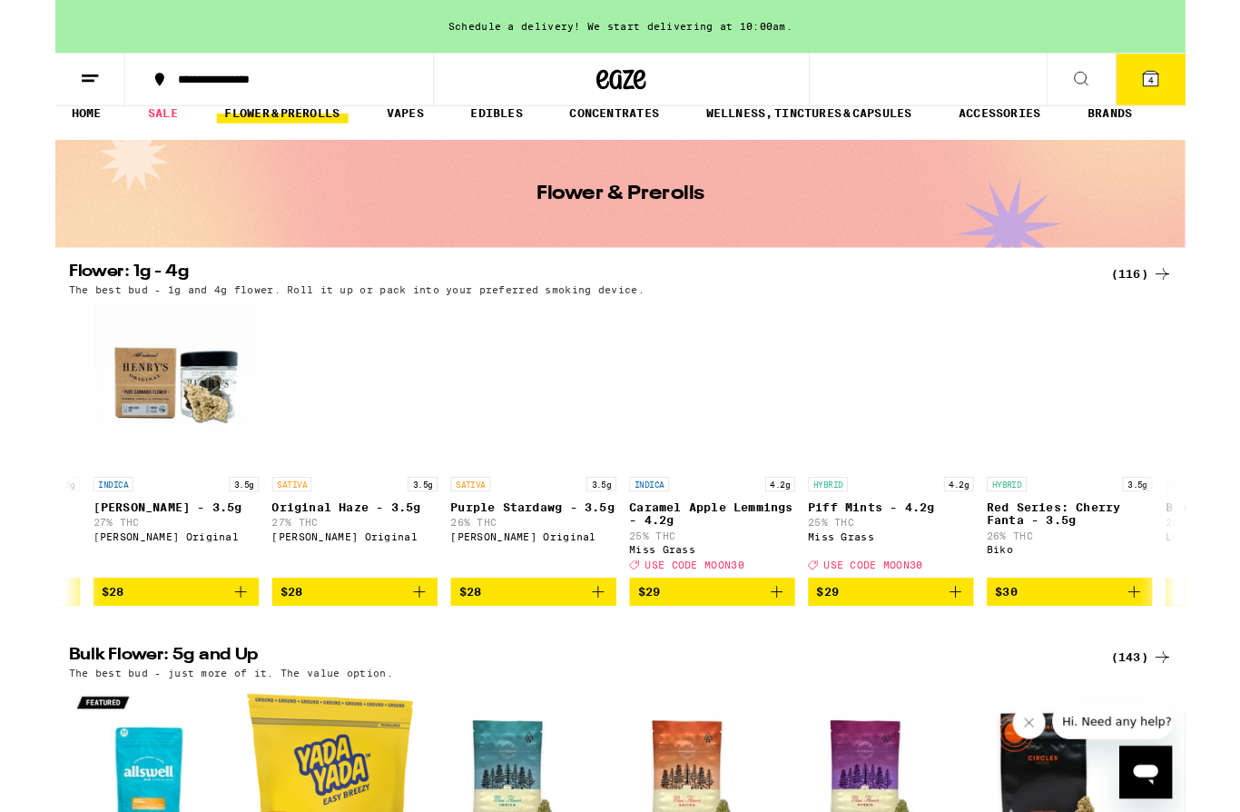
scroll to position [0, 6247]
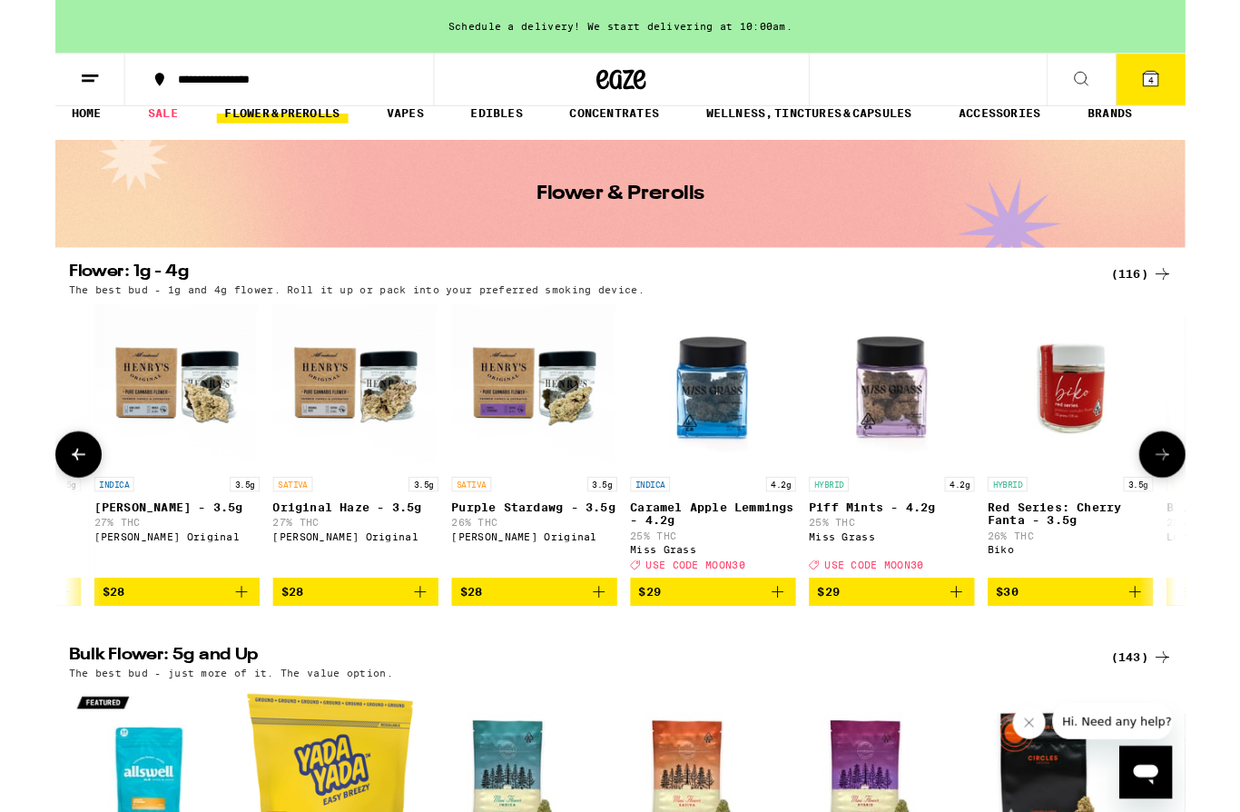
click at [793, 660] on icon "Add to bag" at bounding box center [793, 649] width 22 height 22
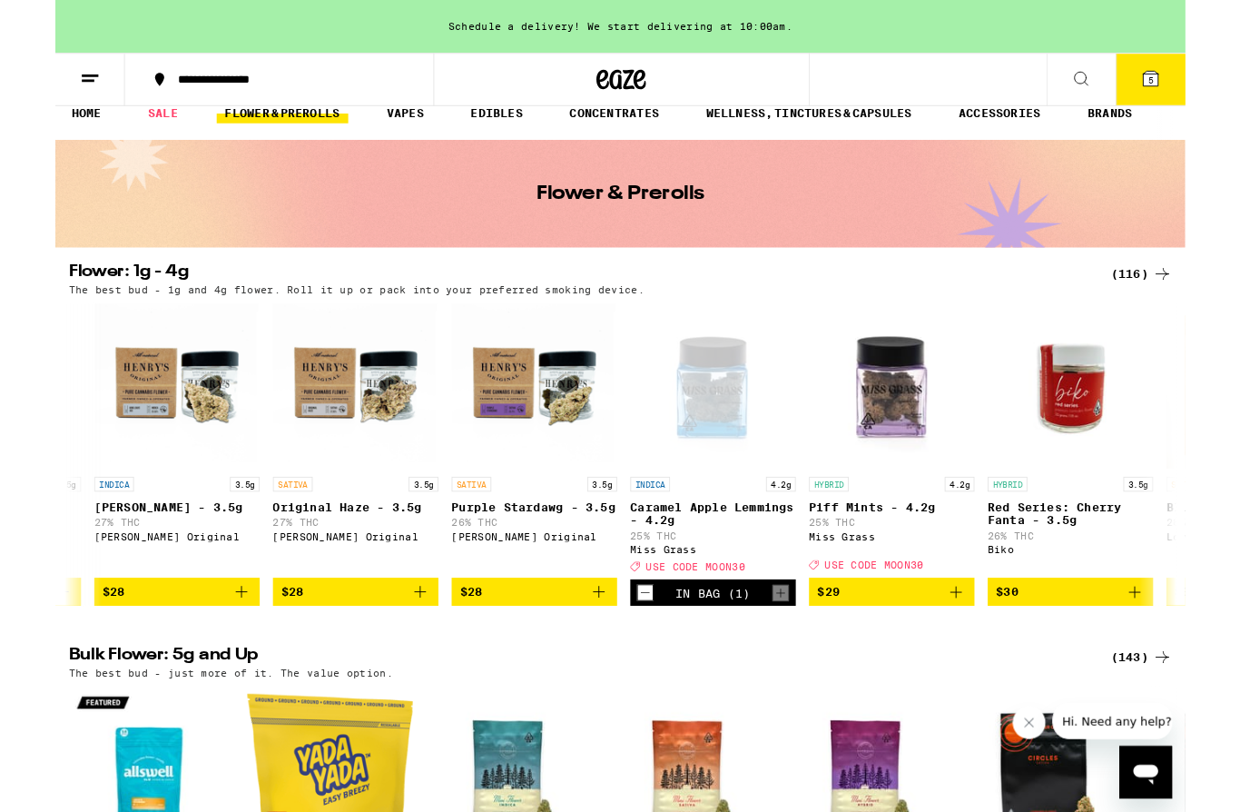
click at [1200, 90] on span "5" at bounding box center [1201, 88] width 5 height 11
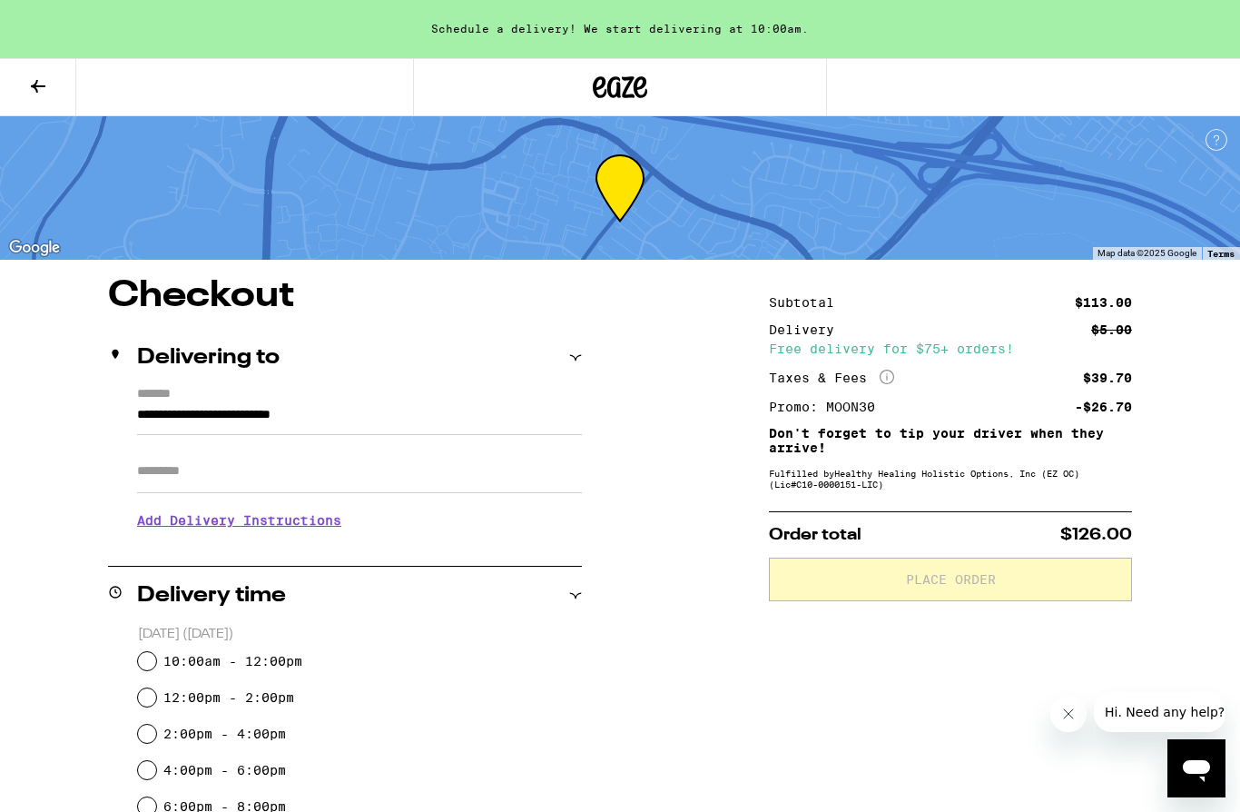
click at [148, 665] on input "10:00am - 12:00pm" at bounding box center [147, 661] width 18 height 18
radio input "true"
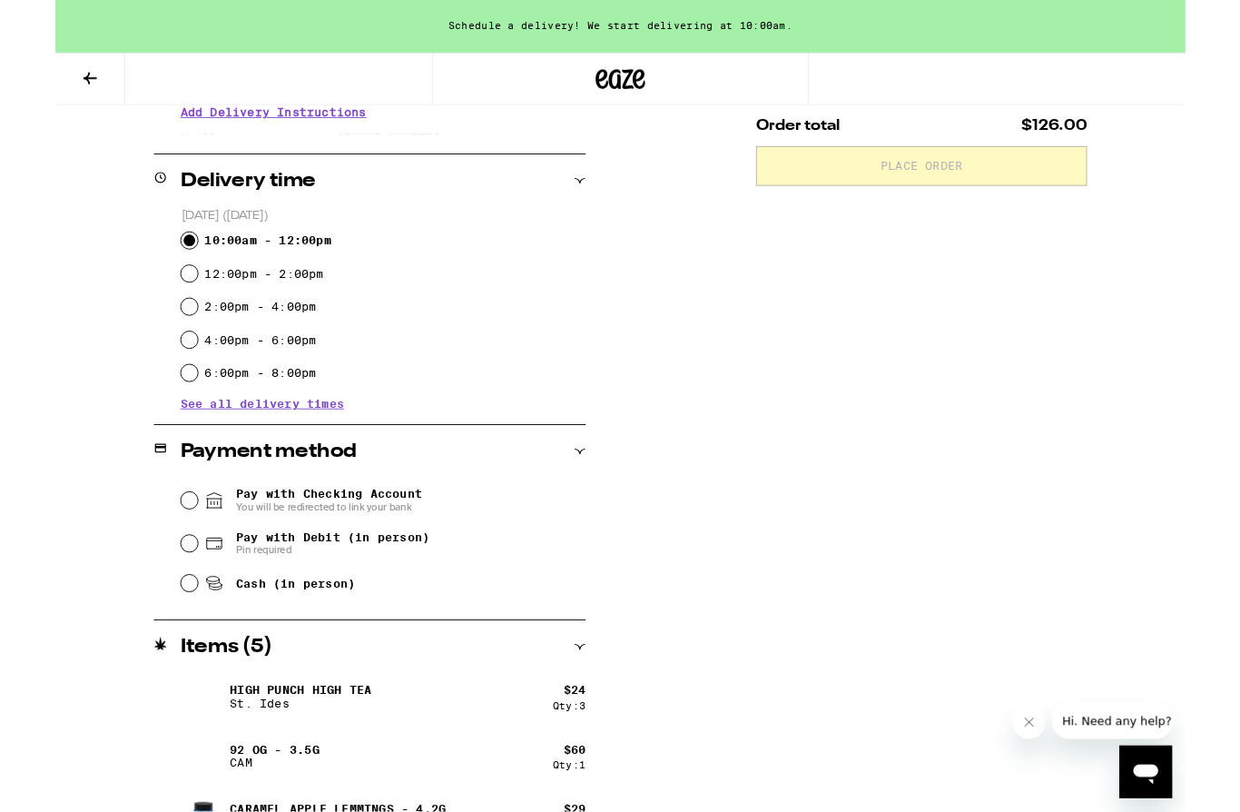
scroll to position [408, 0]
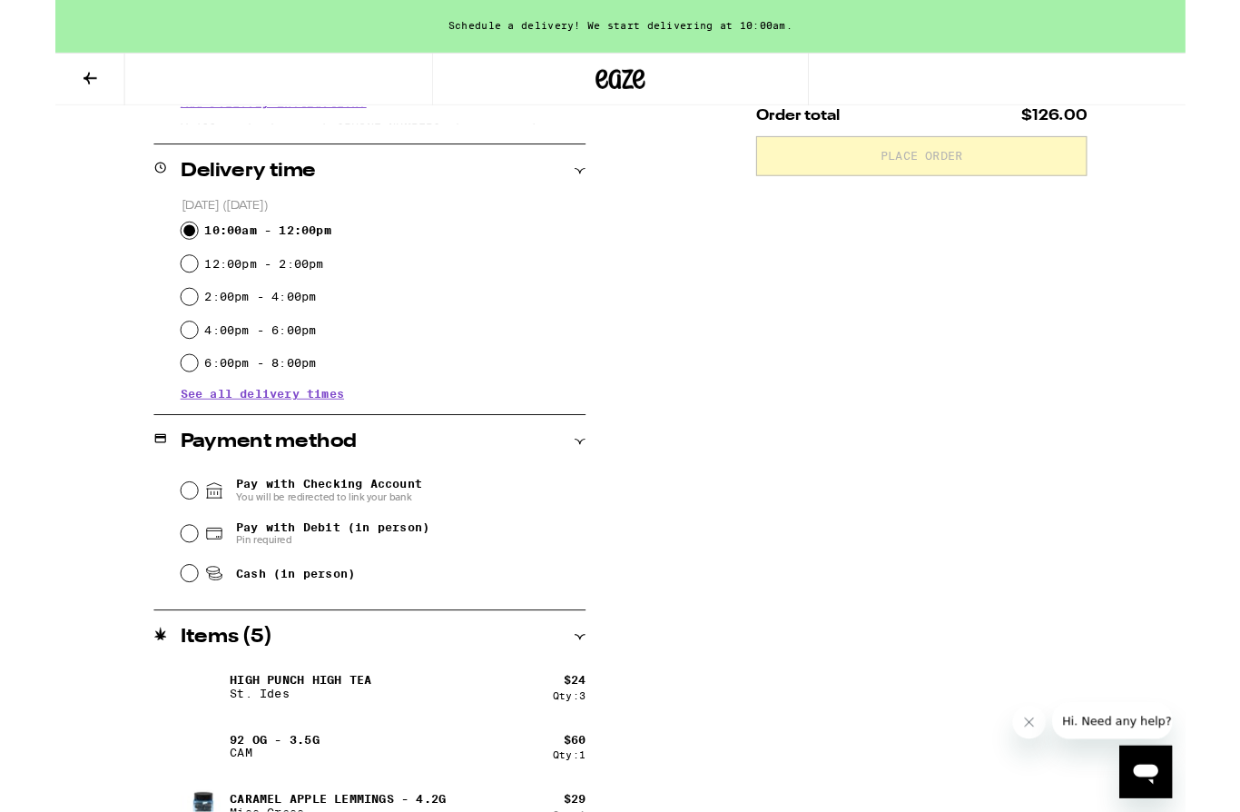
click at [152, 595] on input "Pay with Debit (in person) Pin required" at bounding box center [147, 585] width 18 height 18
radio input "true"
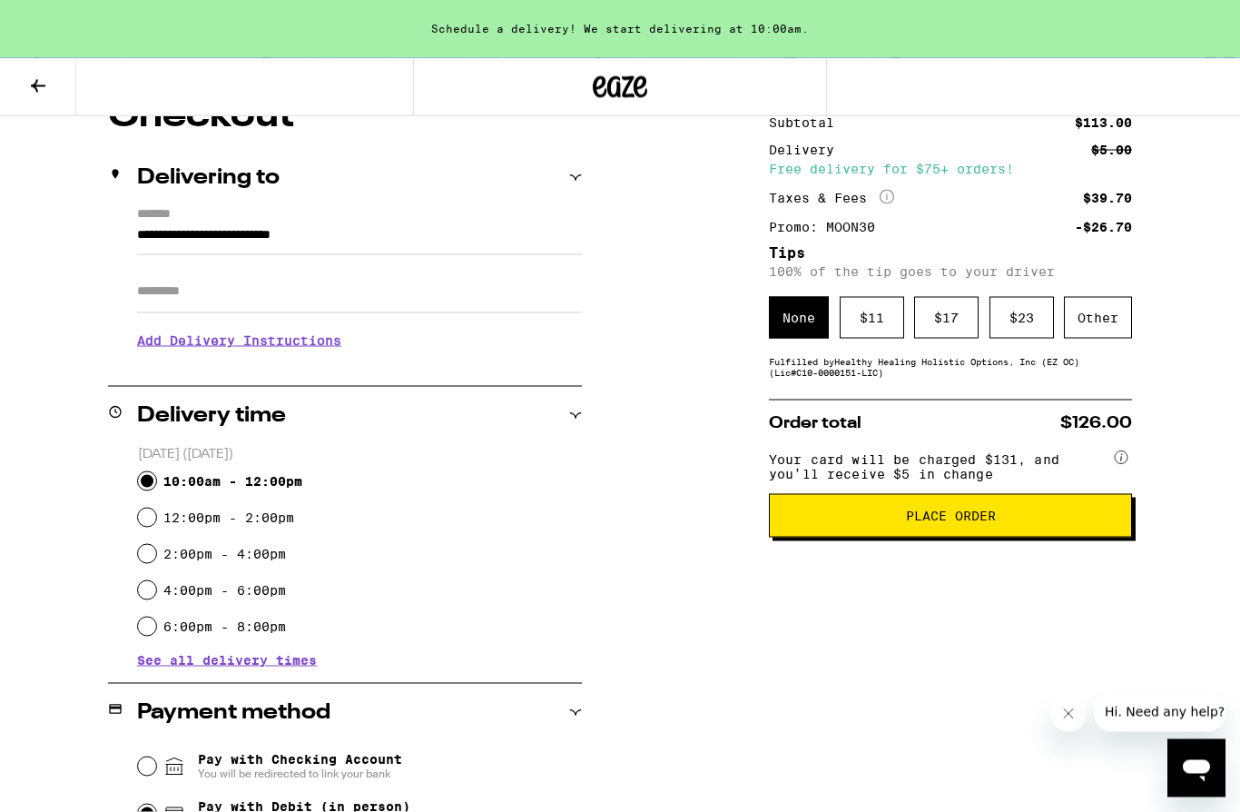
scroll to position [181, 0]
click at [838, 521] on span "Place Order" at bounding box center [950, 514] width 332 height 13
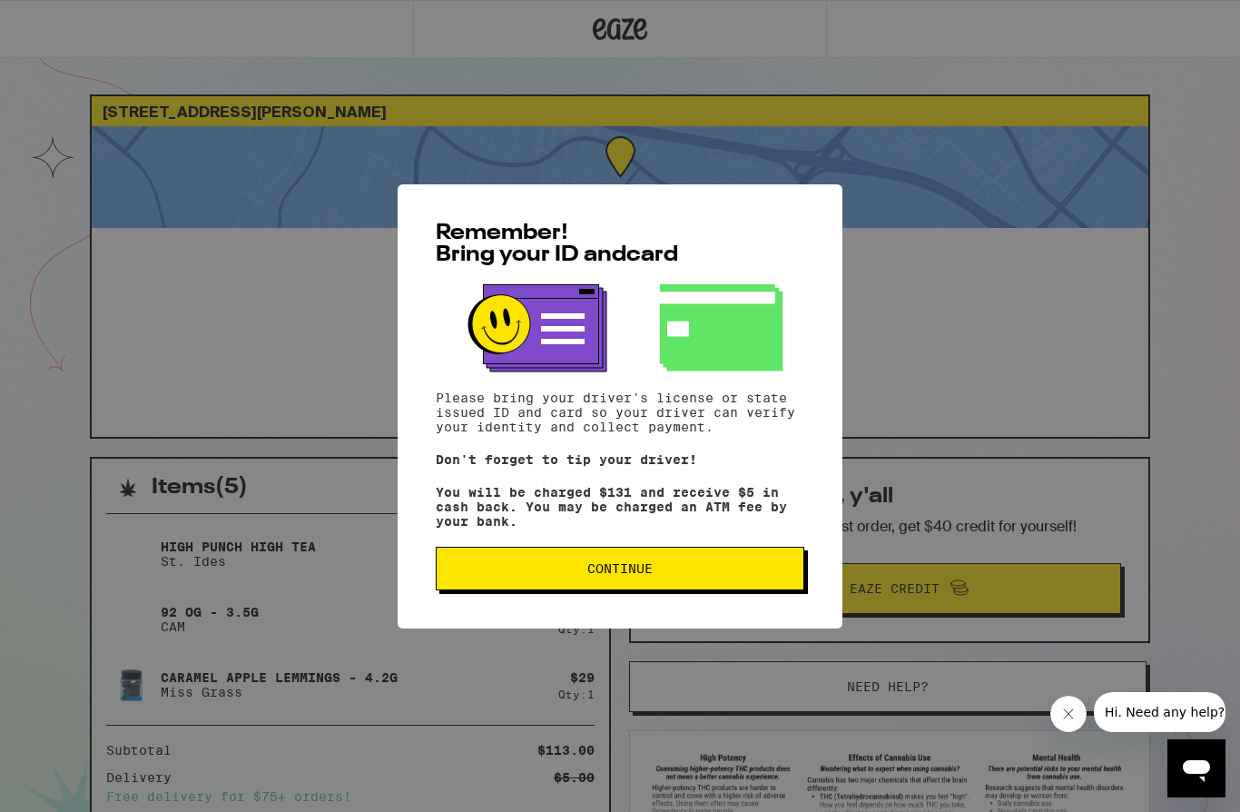
click at [606, 588] on button "Continue" at bounding box center [620, 569] width 369 height 44
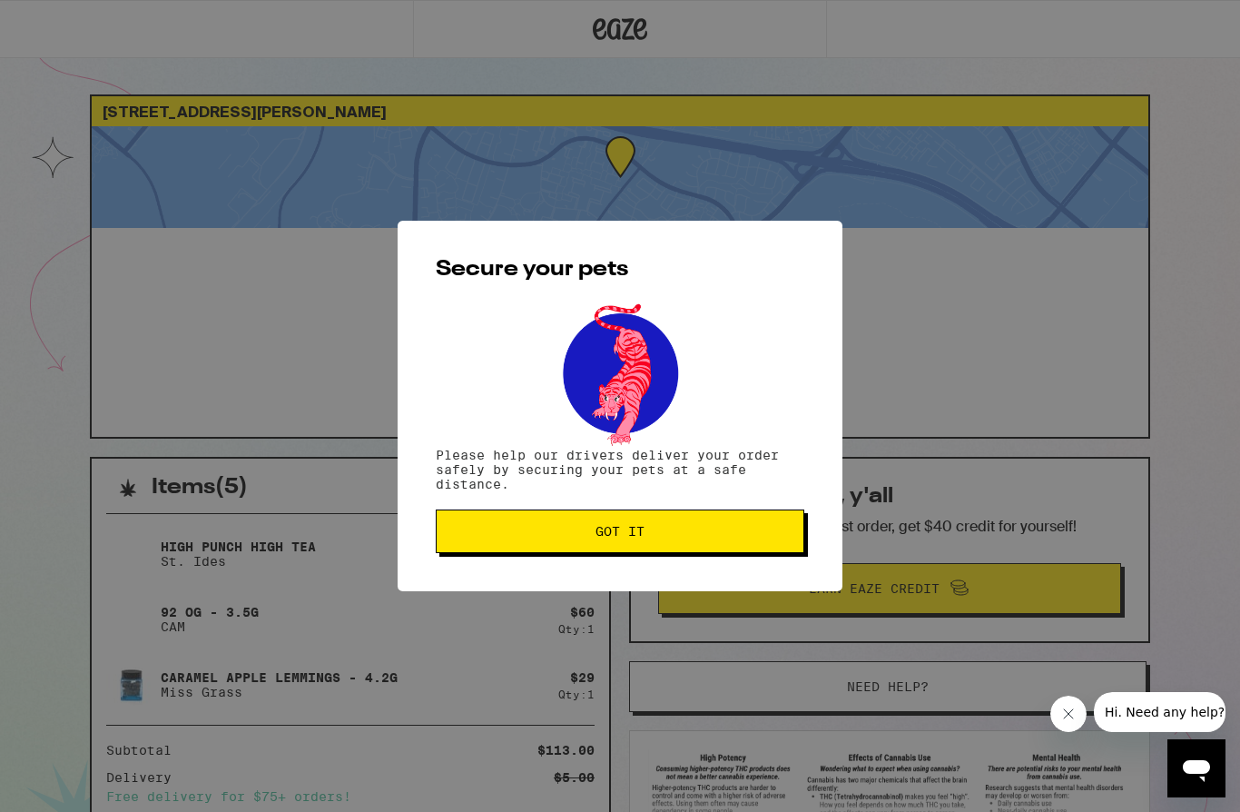
click at [604, 537] on span "Got it" at bounding box center [620, 531] width 49 height 13
